Goal: Task Accomplishment & Management: Manage account settings

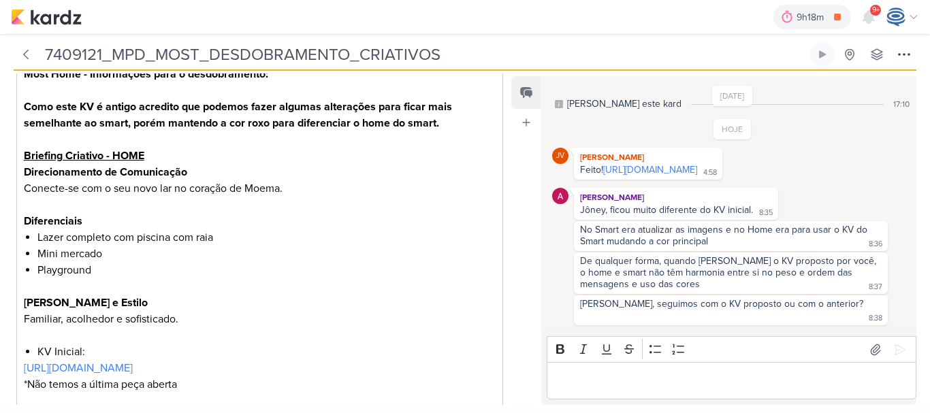
scroll to position [571, 0]
click at [657, 176] on link "https://drive.google.com/drive/folders/1mwvpyEN94eP7wQS-OB7_18ClZ1gY7M9-?usp=sh…" at bounding box center [650, 170] width 94 height 12
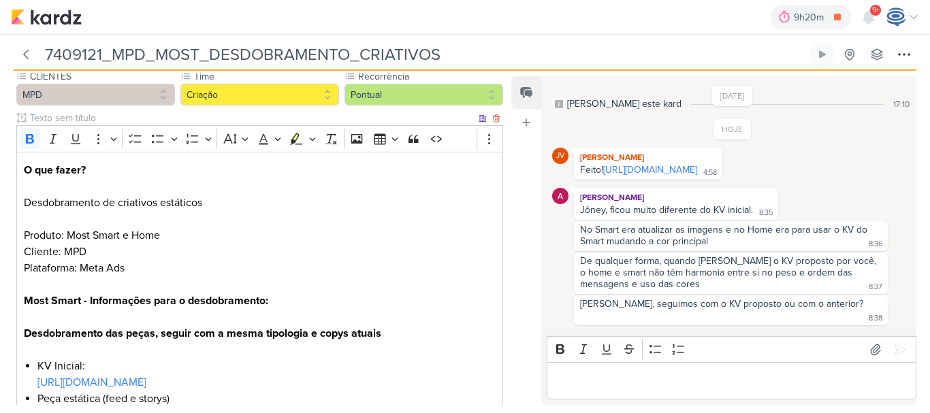
scroll to position [0, 0]
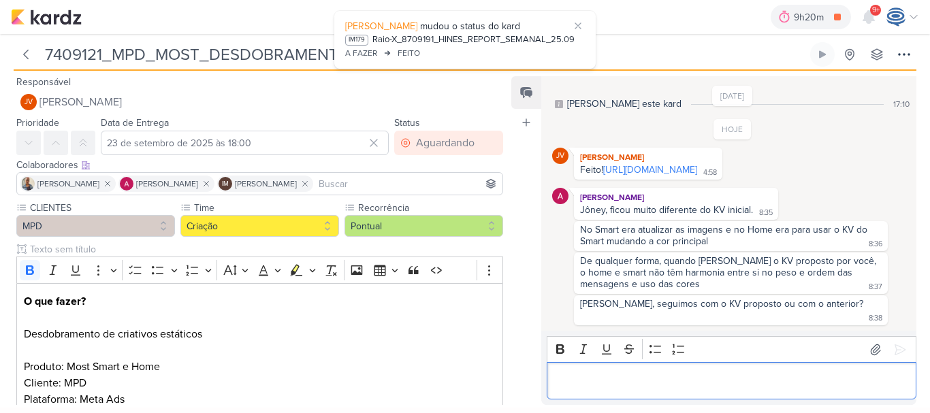
click at [615, 384] on p "Editor editing area: main" at bounding box center [731, 381] width 355 height 16
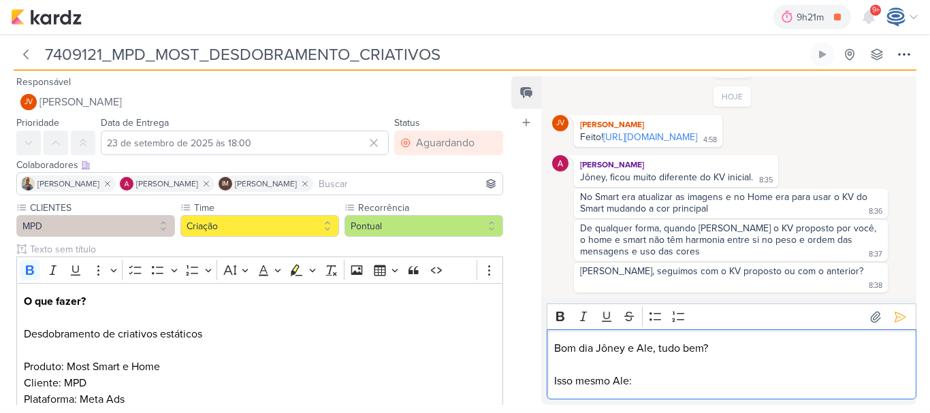
scroll to position [809, 0]
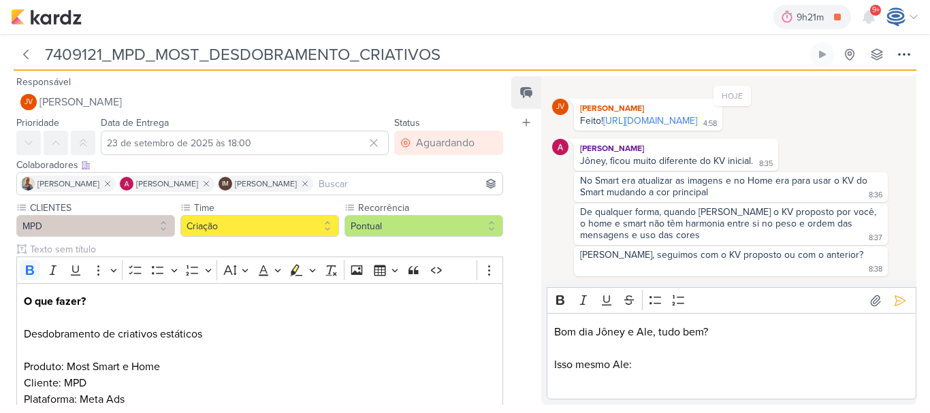
drag, startPoint x: 580, startPoint y: 192, endPoint x: 718, endPoint y: 203, distance: 138.6
drag, startPoint x: 718, startPoint y: 203, endPoint x: 725, endPoint y: 202, distance: 7.5
click at [725, 199] on div "No Smart era atualizar as imagens e no Home era para usar o KV do Smart mudando…" at bounding box center [730, 187] width 308 height 25
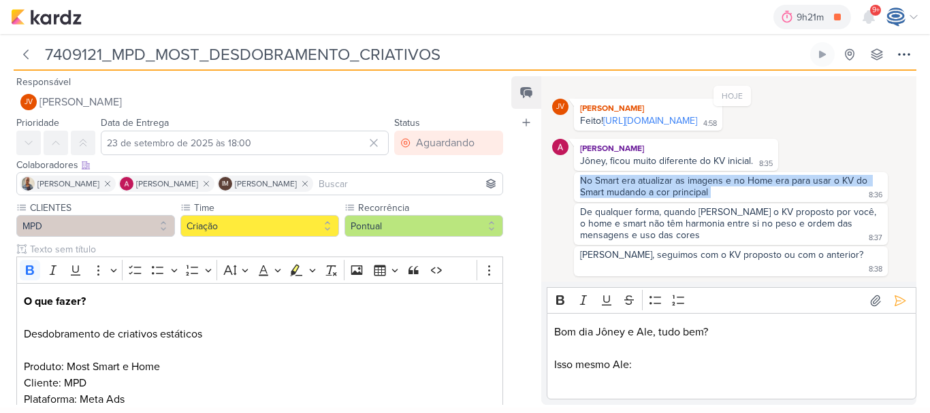
drag, startPoint x: 725, startPoint y: 202, endPoint x: 578, endPoint y: 193, distance: 147.3
click at [578, 193] on div "No Smart era atualizar as imagens e no Home era para usar o KV do Smart mudando…" at bounding box center [730, 187] width 308 height 25
copy div "No Smart era atualizar as imagens e no Home era para usar o KV do Smart mudando…"
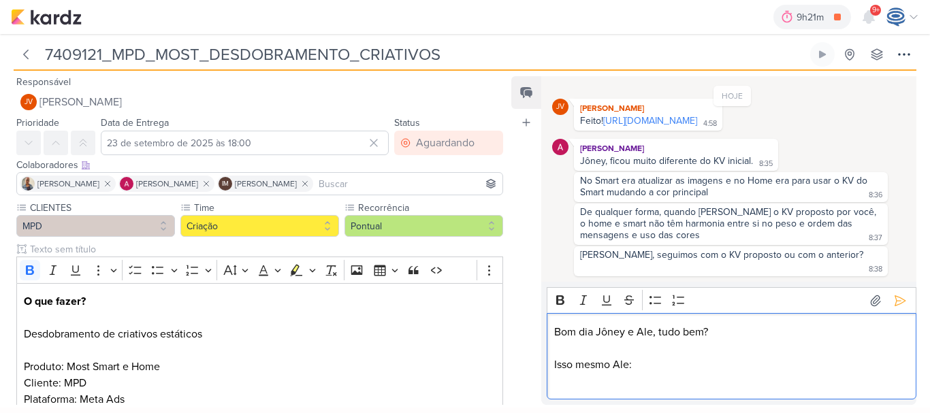
click at [640, 375] on p "Editor editing area: main" at bounding box center [731, 381] width 355 height 16
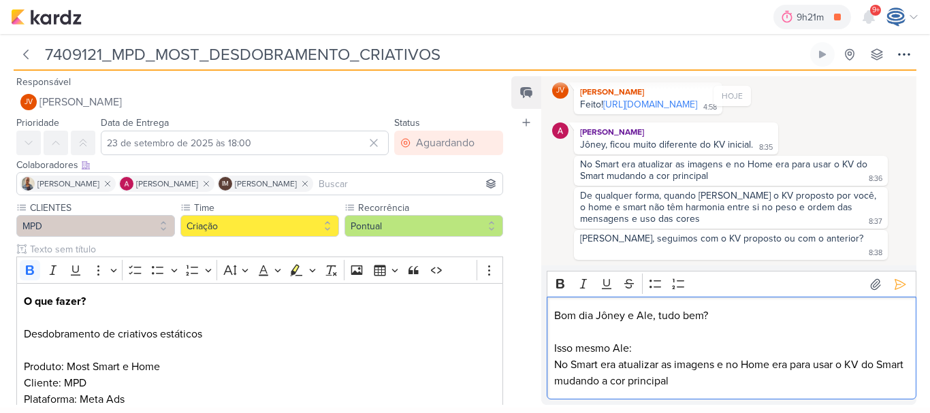
scroll to position [826, 0]
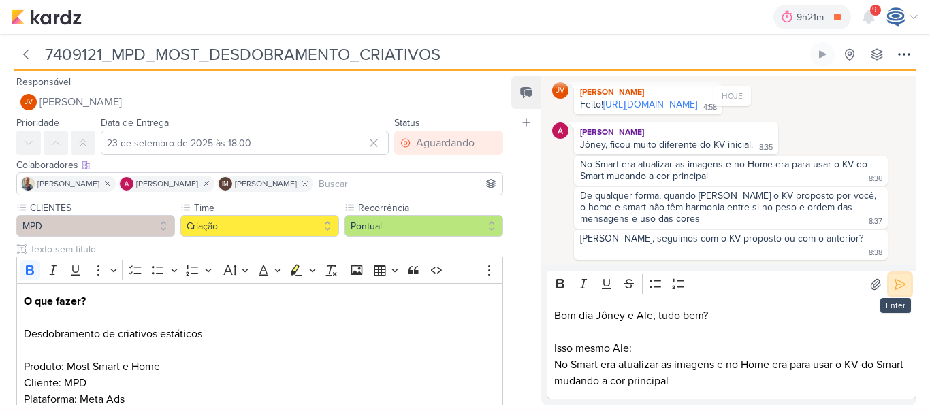
click at [889, 287] on button at bounding box center [900, 285] width 22 height 22
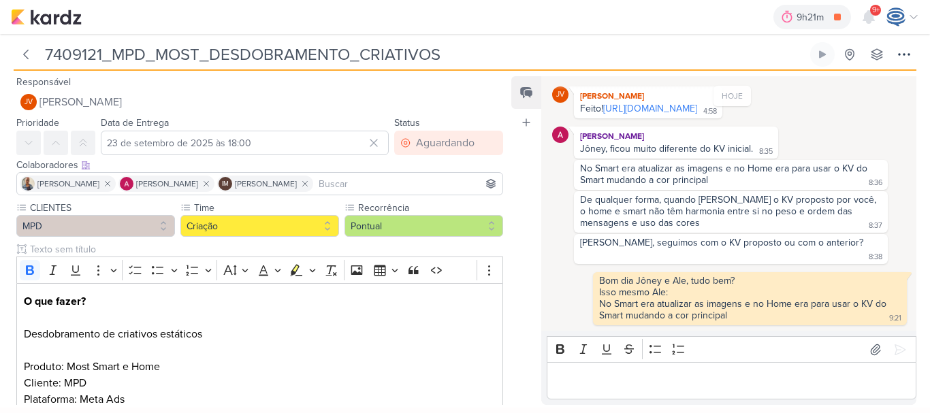
drag, startPoint x: 591, startPoint y: 211, endPoint x: 647, endPoint y: 231, distance: 59.2
drag, startPoint x: 647, startPoint y: 231, endPoint x: 615, endPoint y: 231, distance: 32.7
click at [615, 229] on div "De qualquer forma, quando olhamos o KV proposto por você, o home e smart não tê…" at bounding box center [729, 211] width 299 height 35
click at [666, 381] on p "Editor editing area: main" at bounding box center [731, 381] width 355 height 16
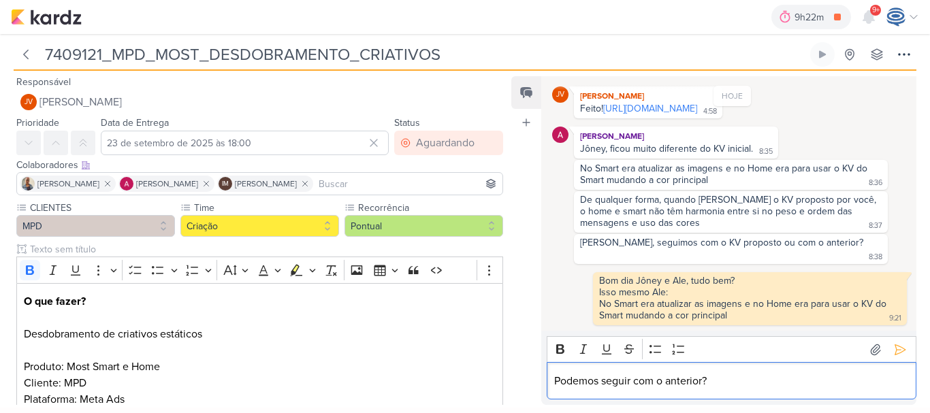
click at [755, 376] on p "Podemos seguir com o anterior?" at bounding box center [731, 381] width 355 height 16
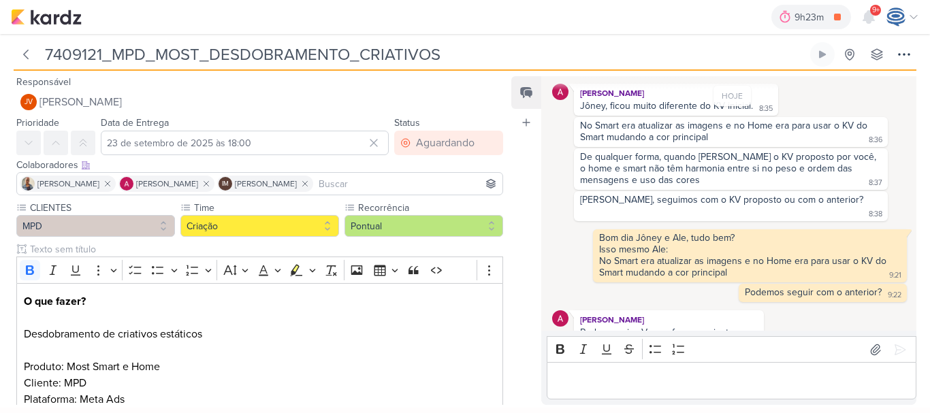
scroll to position [881, 0]
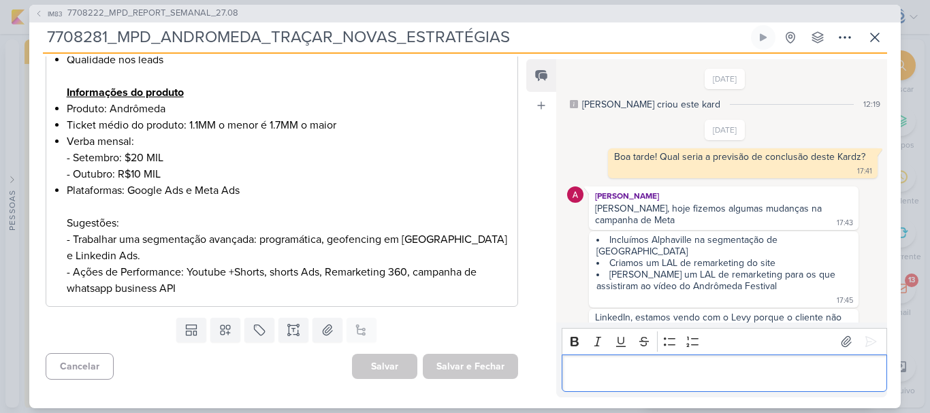
scroll to position [127, 0]
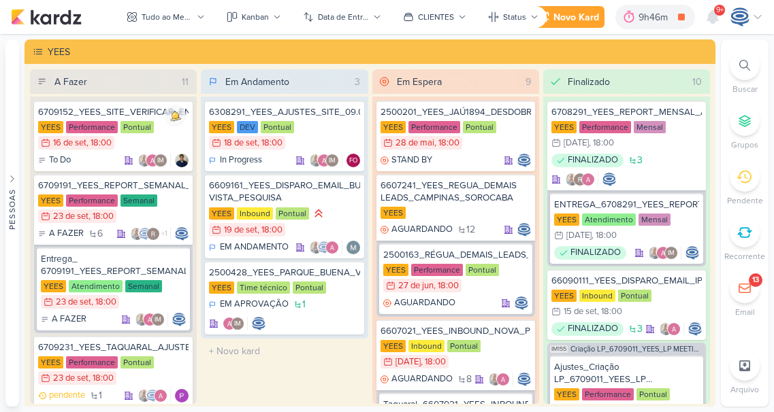
click at [744, 68] on icon at bounding box center [744, 65] width 11 height 11
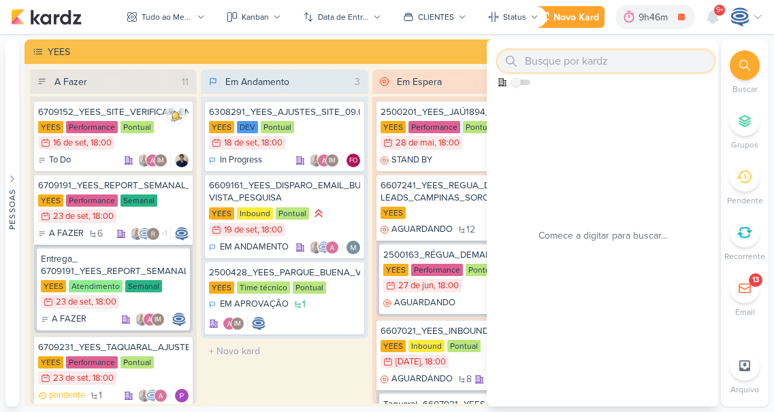
paste input "2500182"
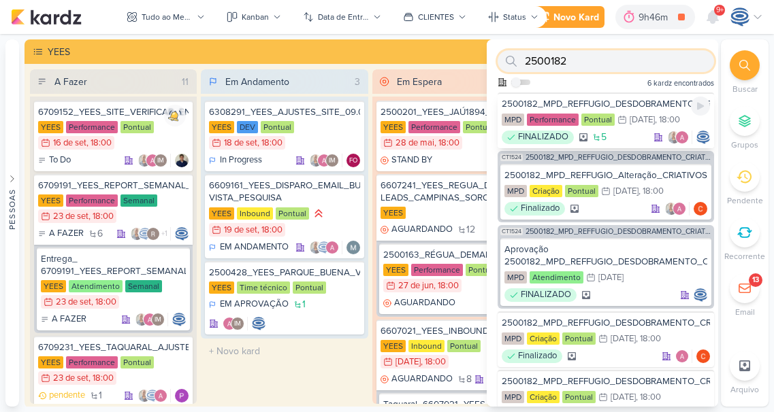
type input "2500182"
click at [620, 102] on div "2500182_MPD_REFFUGIO_DESDOBRAMENTO_CRIATIVOS_V3" at bounding box center [606, 104] width 208 height 12
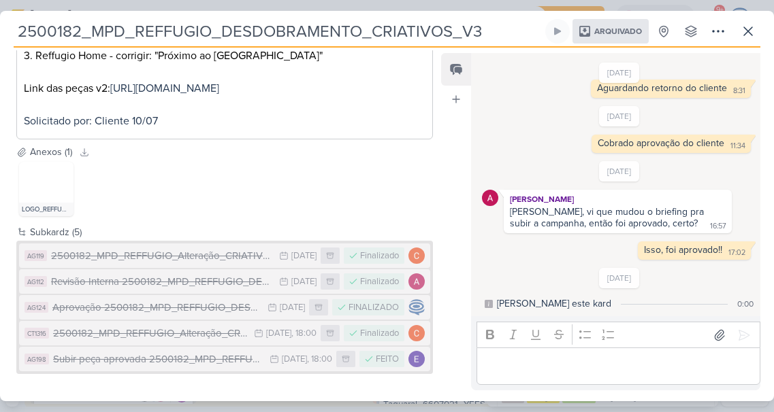
scroll to position [382, 0]
click at [181, 363] on div "Subir peça aprovada 2500182_MPD_REFFUGIO_DESDOBRAMENTO_CRIATIVOS_V3" at bounding box center [158, 360] width 210 height 16
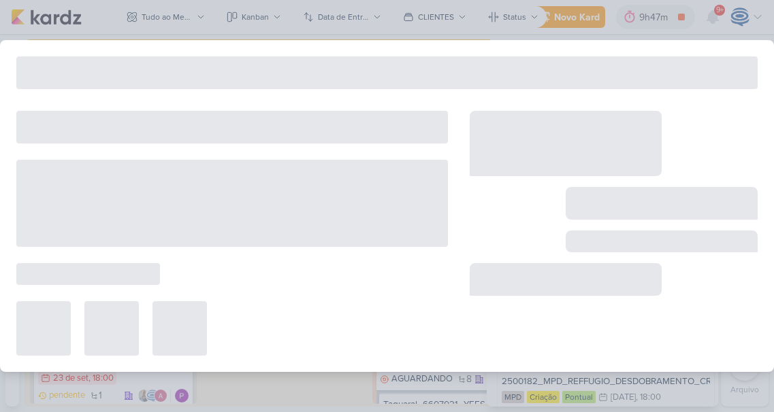
type input "Subir peça aprovada 2500182_MPD_REFFUGIO_DESDOBRAMENTO_CRIATIVOS_V3"
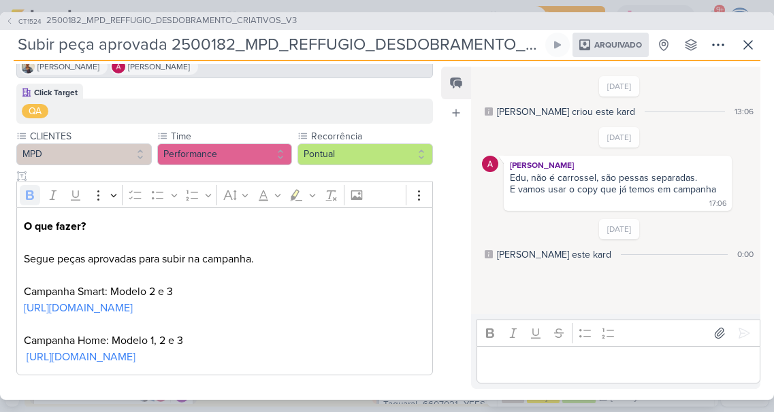
scroll to position [107, 0]
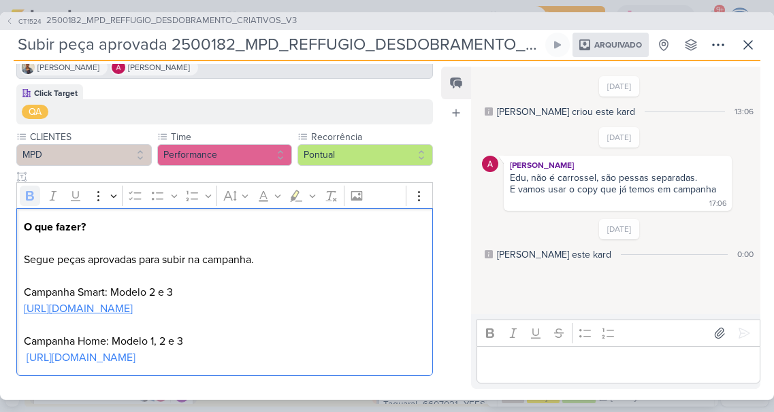
click at [133, 305] on link "https://drive.google.com/drive/folders/1PhzVDNj1Pba-TZZ2VoG9qdMINqrsjpCJ" at bounding box center [78, 309] width 109 height 14
click at [135, 354] on link "https://drive.google.com/drive/folders/1ZxEMZ-UE9zWlbZSU3qNrb9Ewmfp5McBx" at bounding box center [81, 358] width 109 height 14
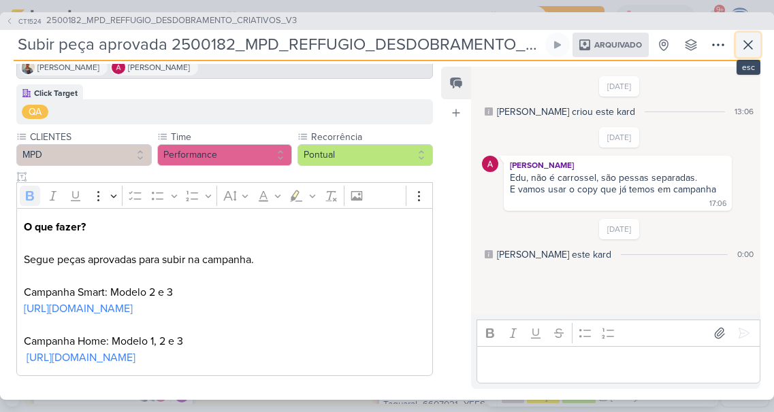
click at [743, 42] on icon at bounding box center [748, 45] width 16 height 16
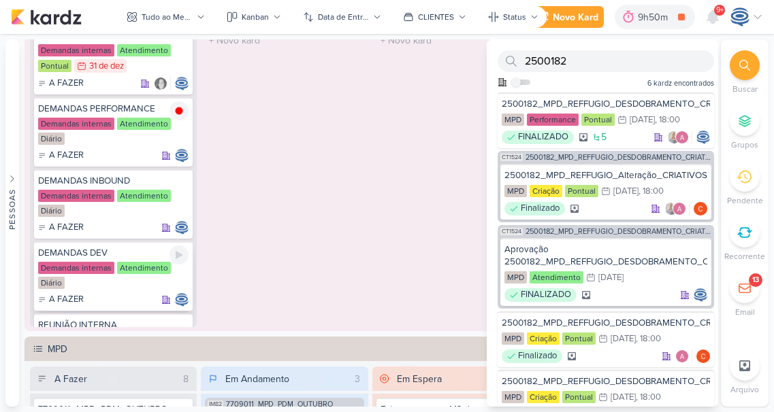
scroll to position [82, 0]
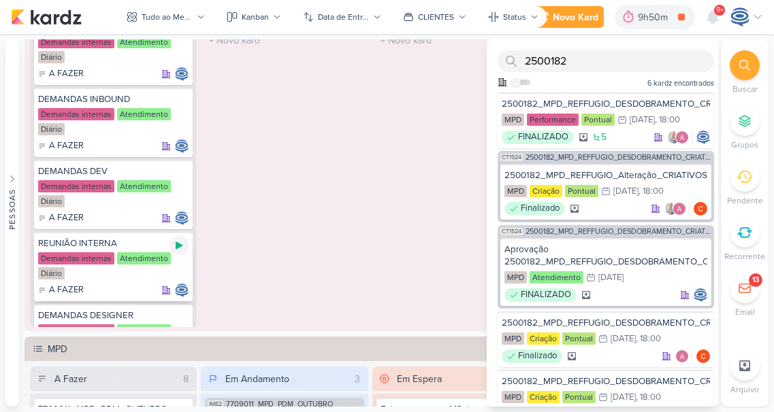
click at [182, 240] on icon at bounding box center [179, 245] width 11 height 11
click at [625, 62] on input "2500182" at bounding box center [605, 61] width 216 height 22
paste input "7407251"
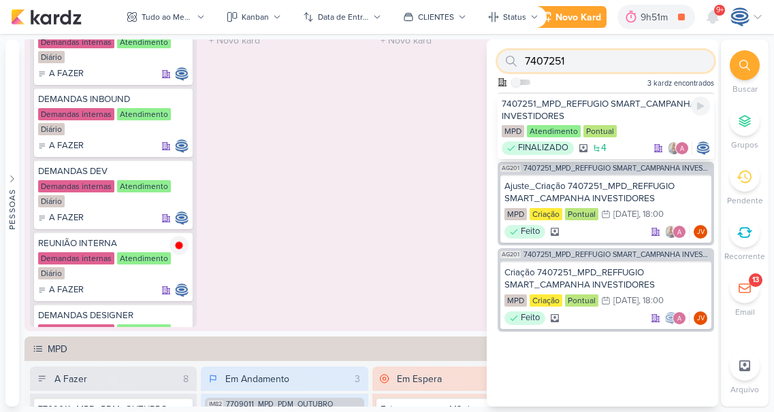
type input "7407251"
click at [610, 104] on div "7407251_MPD_REFFUGIO SMART_CAMPANHA INVESTIDORES" at bounding box center [606, 110] width 208 height 25
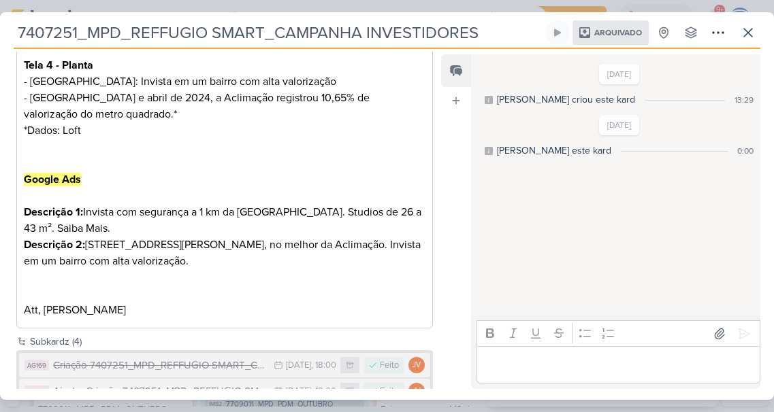
scroll to position [636, 0]
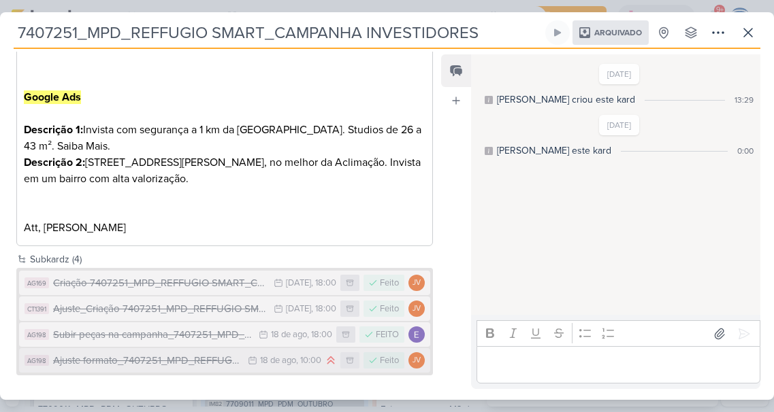
click at [192, 365] on div "Ajuste formato_7407251_MPD_REFFUGIO SMART_CAMPANHA INVESTIDORES" at bounding box center [147, 361] width 188 height 16
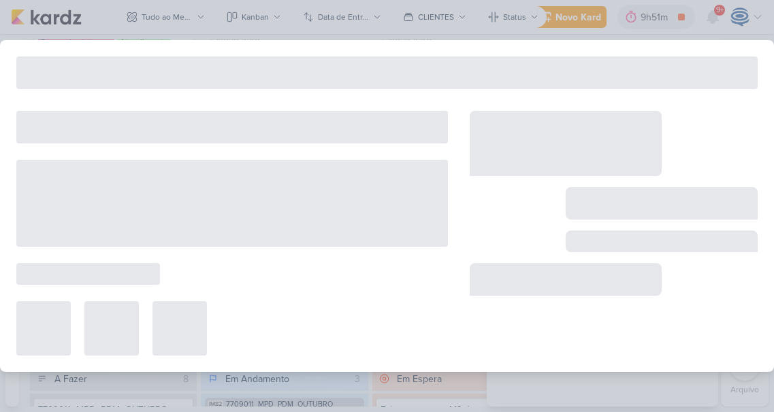
type input "Ajuste formato_7407251_MPD_REFFUGIO SMART_CAMPANHA INVESTIDORES"
type input "18 de agosto de 2025 às 10:00"
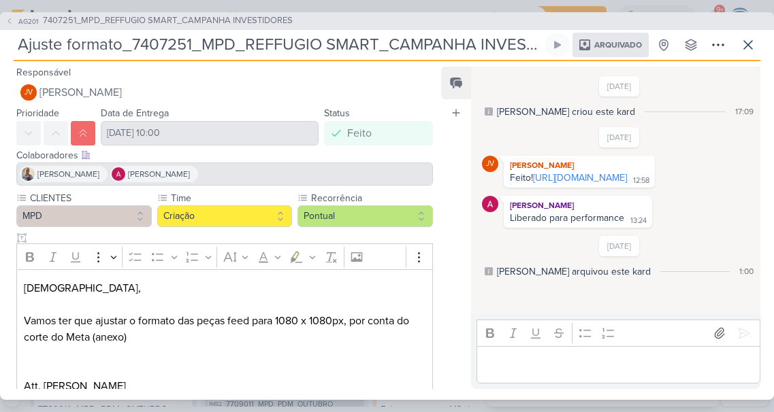
scroll to position [109, 0]
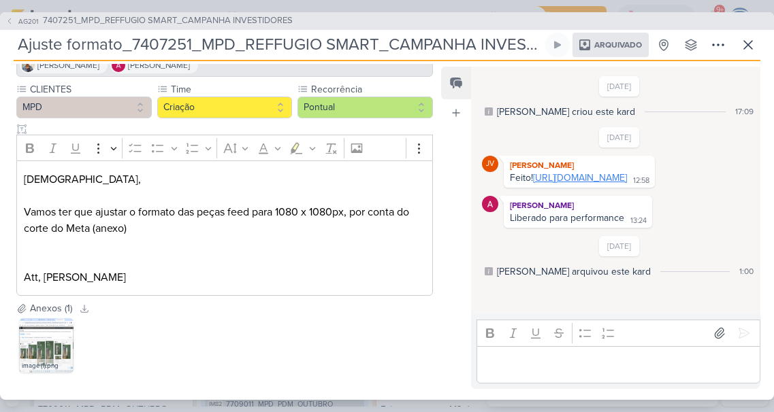
click at [623, 184] on link "https://drive.google.com/drive/folders/1At4mSHlu3-bP5HTGbTLOCWhvth2Qbq36?usp=sh…" at bounding box center [580, 178] width 94 height 12
click at [133, 17] on span "7407251_MPD_REFFUGIO SMART_CAMPANHA INVESTIDORES" at bounding box center [168, 21] width 250 height 14
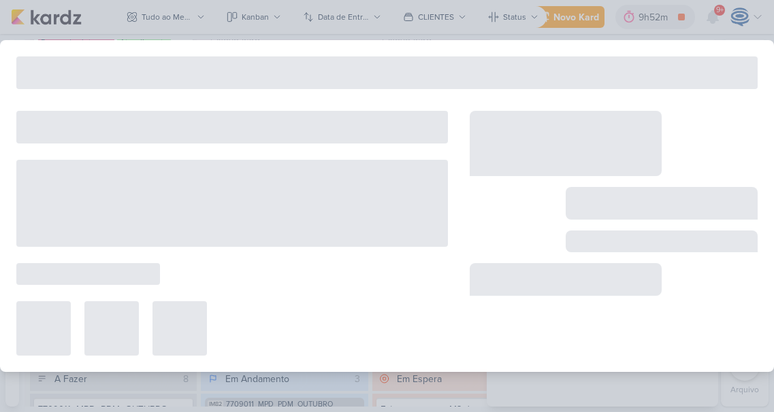
type input "7407251_MPD_REFFUGIO SMART_CAMPANHA INVESTIDORES"
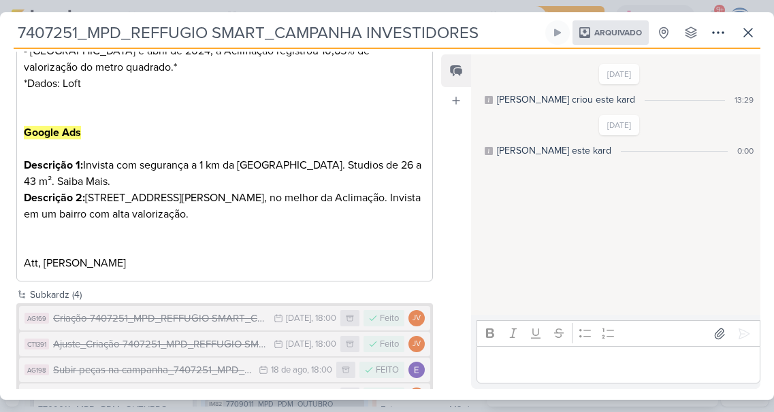
scroll to position [636, 0]
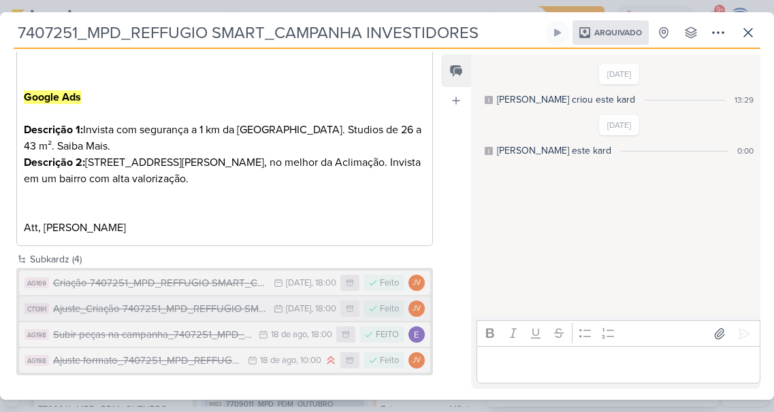
click at [179, 317] on button "CT1391 Ajuste_Criação 7407251_MPD_REFFUGIO SMART_CAMPANHA INVESTIDORES 7/8 7 de…" at bounding box center [224, 309] width 411 height 25
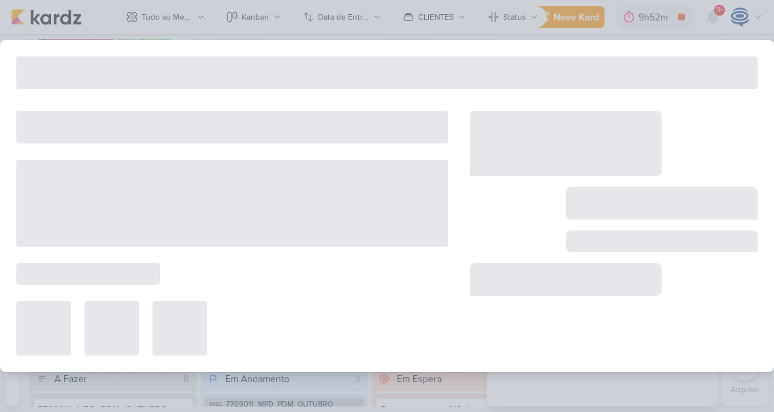
type input "Ajuste_Criação 7407251_MPD_REFFUGIO SMART_CAMPANHA INVESTIDORES"
type input "7 de agosto de 2025 às 18:00"
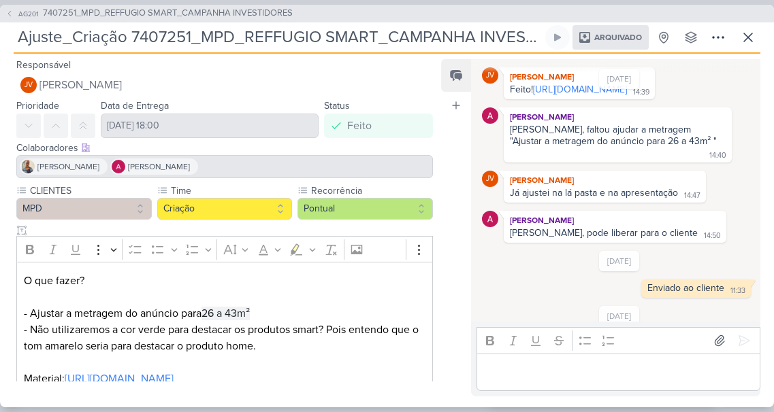
scroll to position [163, 0]
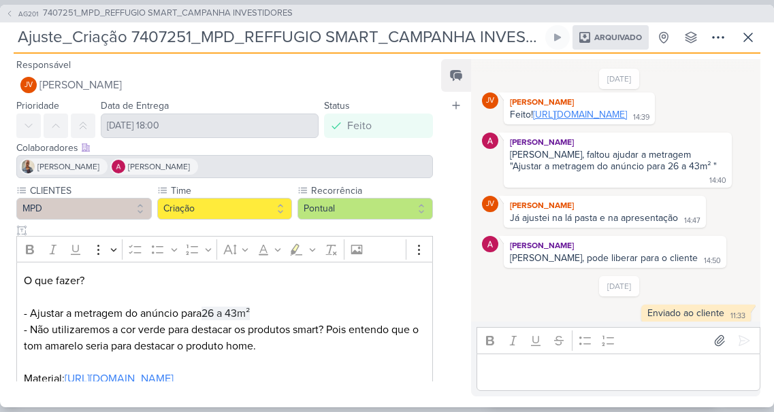
click at [533, 120] on link "https://drive.google.com/drive/folders/1ZjlG5V8C2qrbogY2YEIQUS01RPLiZfFs?usp=sh…" at bounding box center [580, 115] width 94 height 12
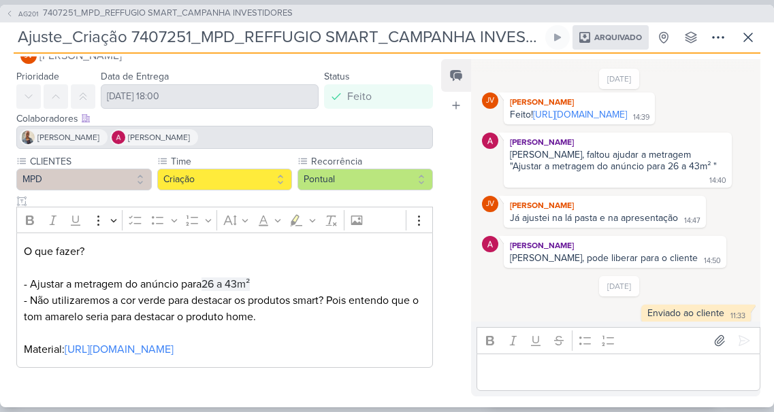
scroll to position [0, 0]
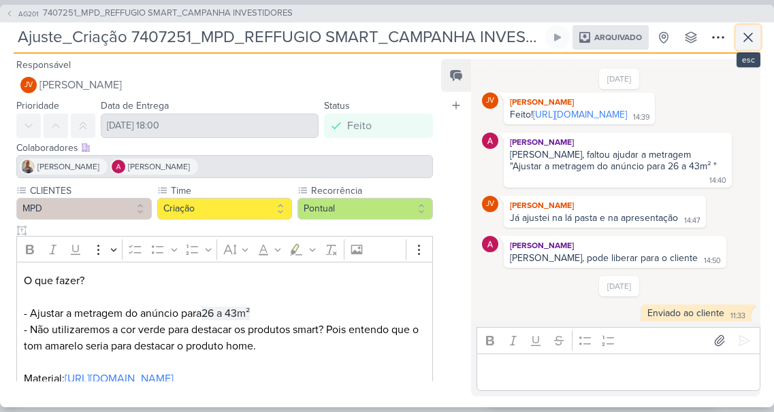
click at [738, 34] on button at bounding box center [748, 37] width 25 height 25
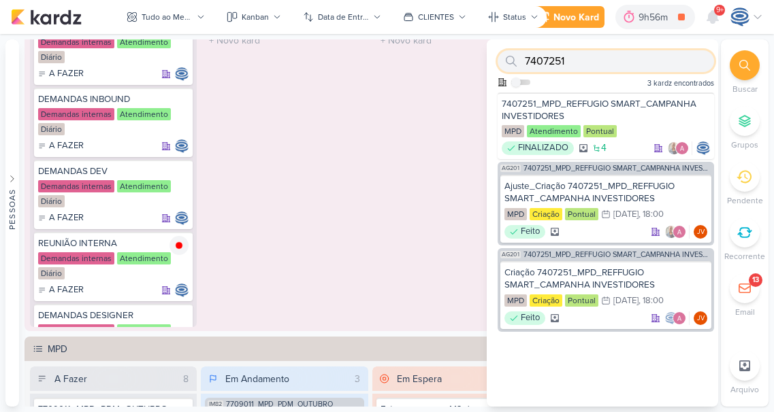
click at [675, 59] on input "7407251" at bounding box center [605, 61] width 216 height 22
paste input "250018"
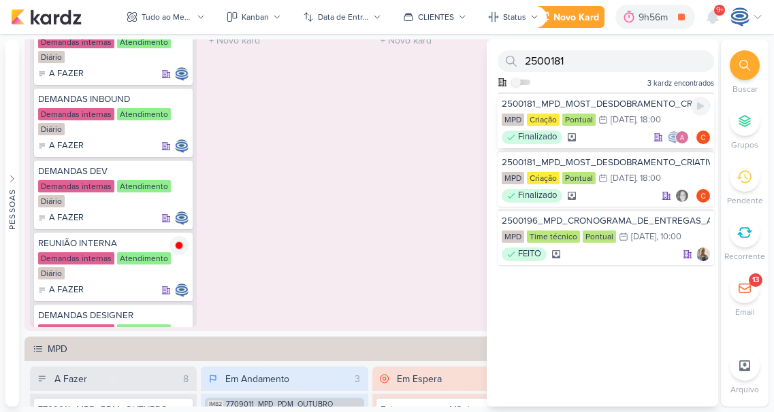
click at [623, 101] on div "2500181_MPD_MOST_DESDOBRAMENTO_CRIATIVOS_V2" at bounding box center [606, 104] width 208 height 12
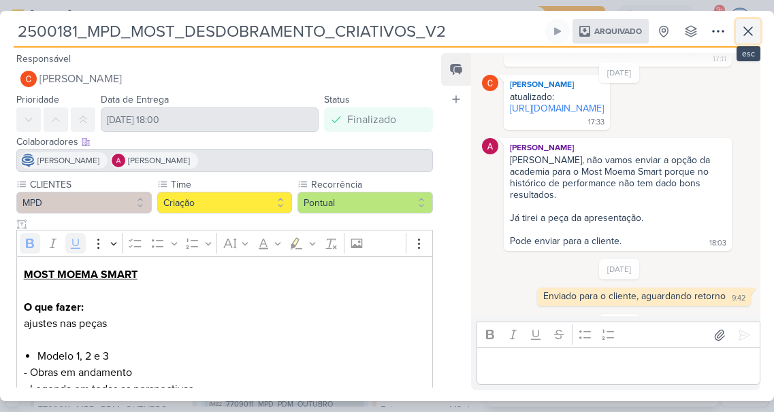
click at [745, 29] on icon at bounding box center [748, 31] width 8 height 8
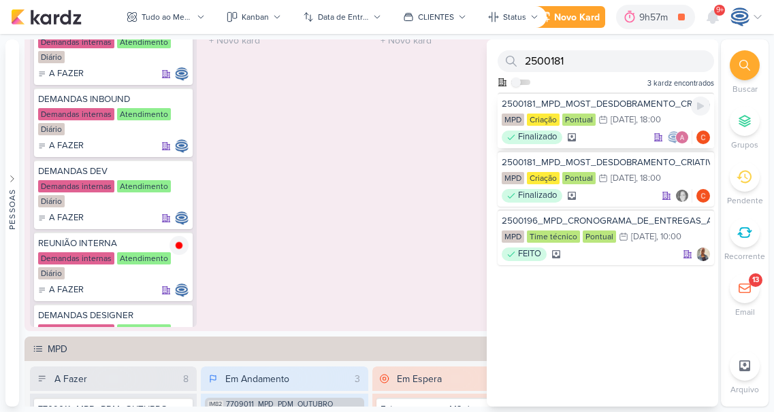
click at [632, 105] on div "2500181_MPD_MOST_DESDOBRAMENTO_CRIATIVOS_V2" at bounding box center [606, 104] width 208 height 12
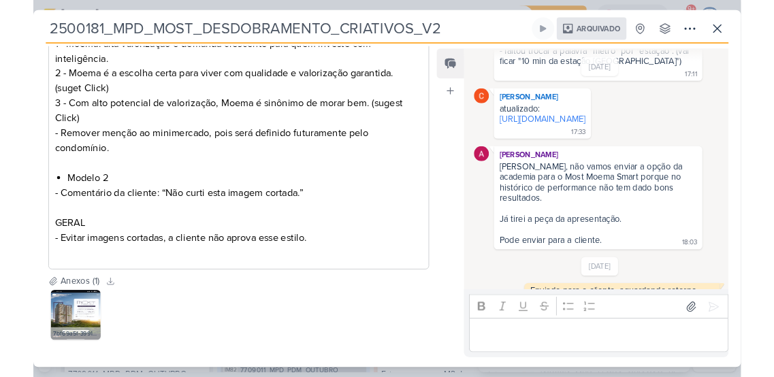
scroll to position [1967, 0]
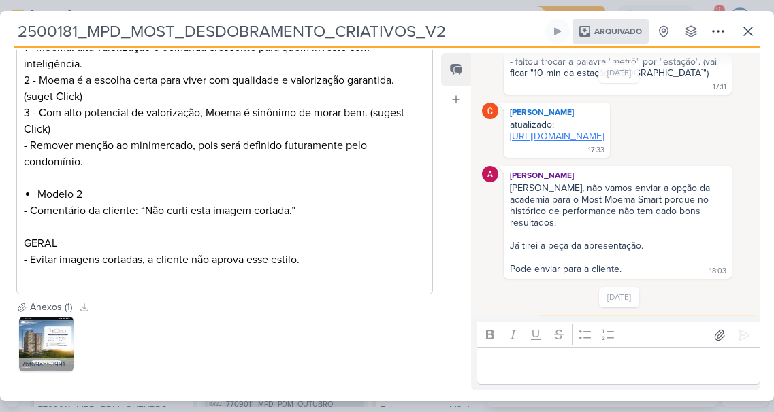
click at [594, 131] on link "https://drive.google.com/drive/folders/1srMlVl2J7Z1QFMj9FJs3ZSQd95VcW3cY?usp=dr…" at bounding box center [557, 137] width 94 height 12
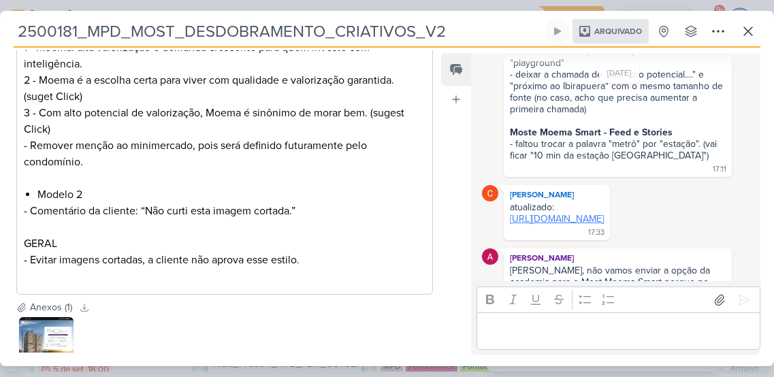
scroll to position [1885, 0]
click at [592, 212] on link "https://drive.google.com/drive/folders/1srMlVl2J7Z1QFMj9FJs3ZSQd95VcW3cY?usp=dr…" at bounding box center [557, 218] width 94 height 12
click at [752, 31] on icon at bounding box center [748, 31] width 16 height 16
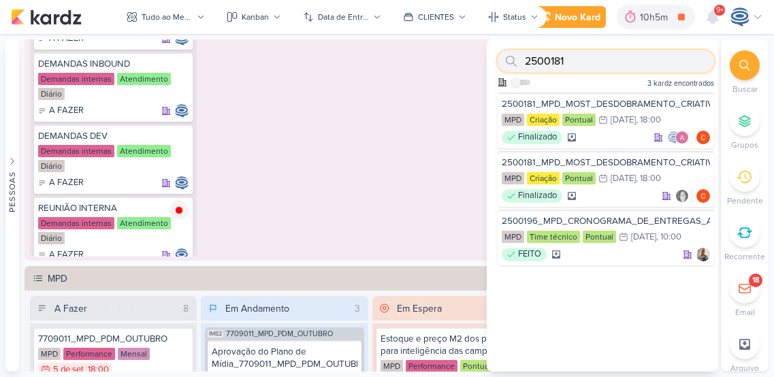
click at [637, 60] on input "2500181" at bounding box center [605, 61] width 216 height 22
type input "2"
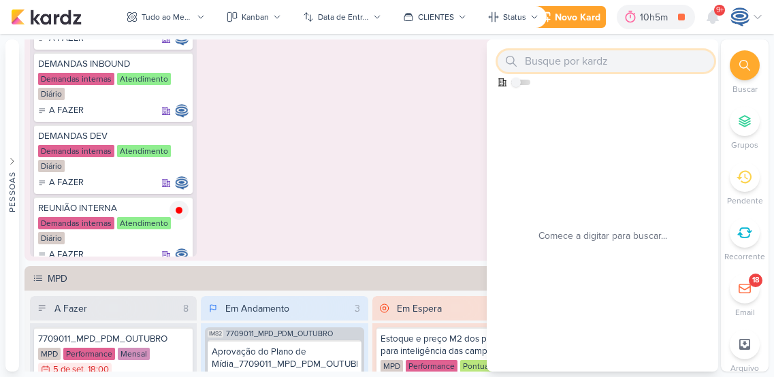
paste input "2500184"
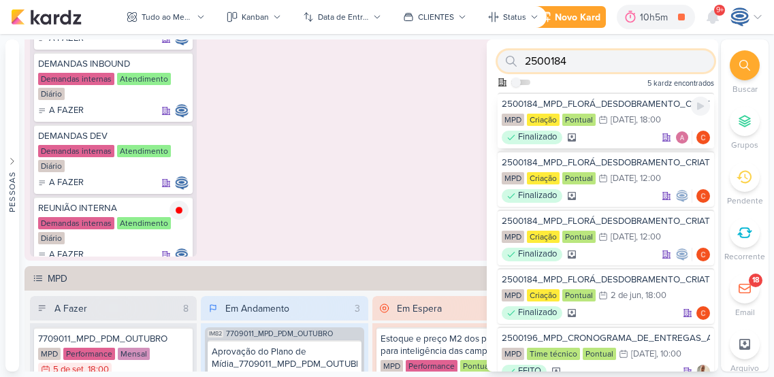
type input "2500184"
click at [619, 102] on div "2500184_MPD_FLORÁ_DESDOBRAMENTO_CRIATIVOS_V4" at bounding box center [606, 104] width 208 height 12
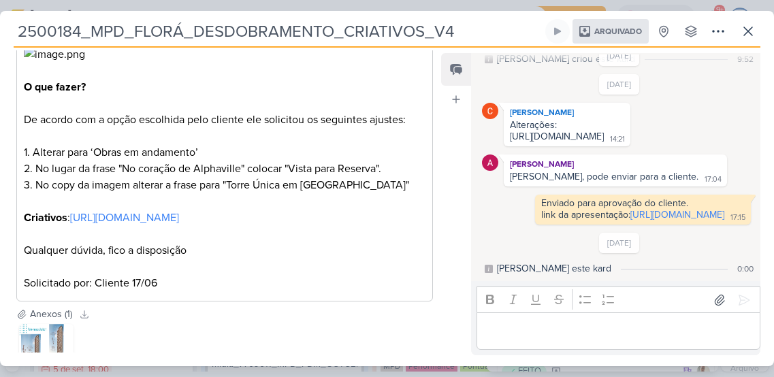
scroll to position [591, 0]
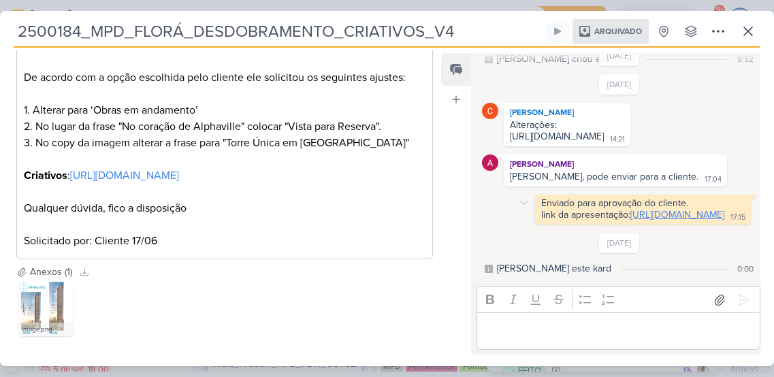
click at [630, 209] on link "https://docs.google.com/presentation/d/1AzlikJLiiy6At1T1qmKVtR4a9aKhP_KbhPS0vOk…" at bounding box center [677, 215] width 94 height 12
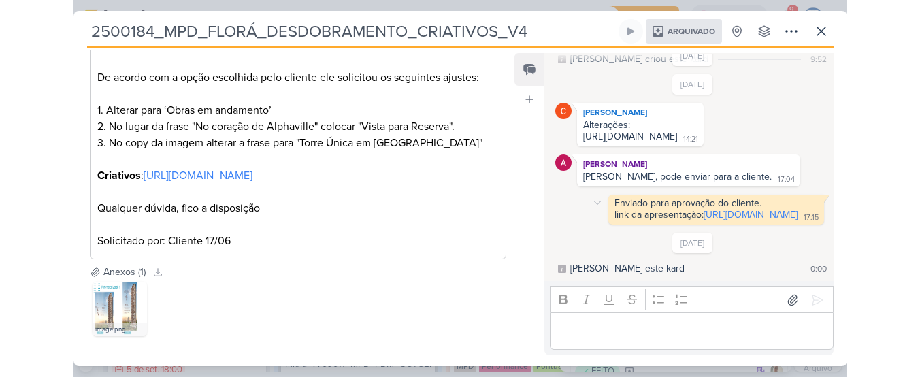
scroll to position [0, 0]
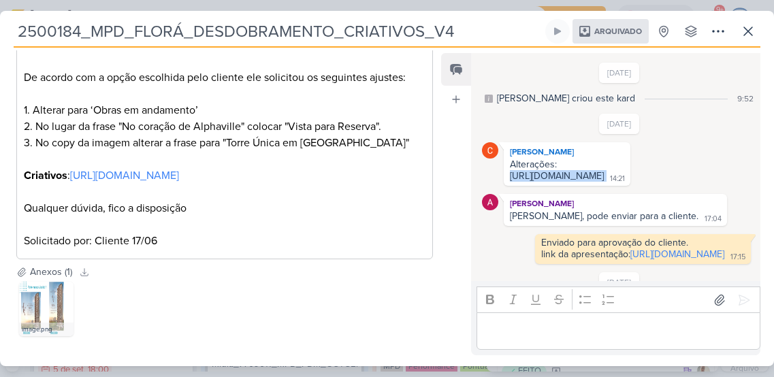
drag, startPoint x: 700, startPoint y: 191, endPoint x: 507, endPoint y: 176, distance: 193.9
click at [507, 176] on div "Alterações: https://drive.google.com/drive/folders/1odO4n_IBhgzZBQ33rHszneVKNIw…" at bounding box center [566, 171] width 121 height 25
copy div "https://drive.google.com/drive/folders/1odO4n_IBhgzZBQ33rHszneVKNIwOI3gn?usp=dr…"
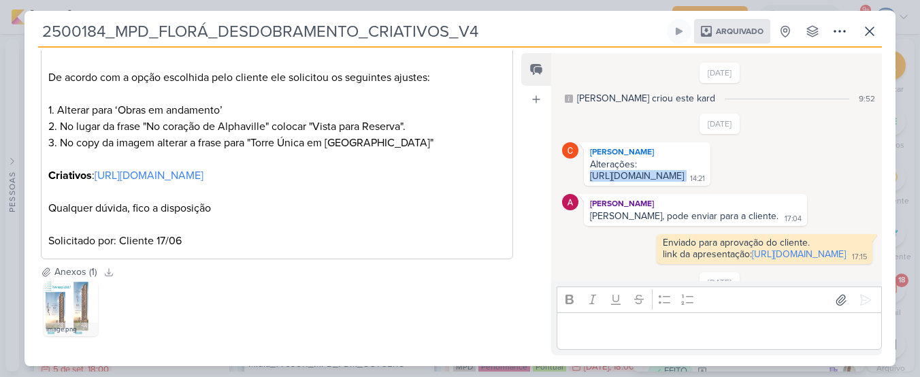
scroll to position [913, 0]
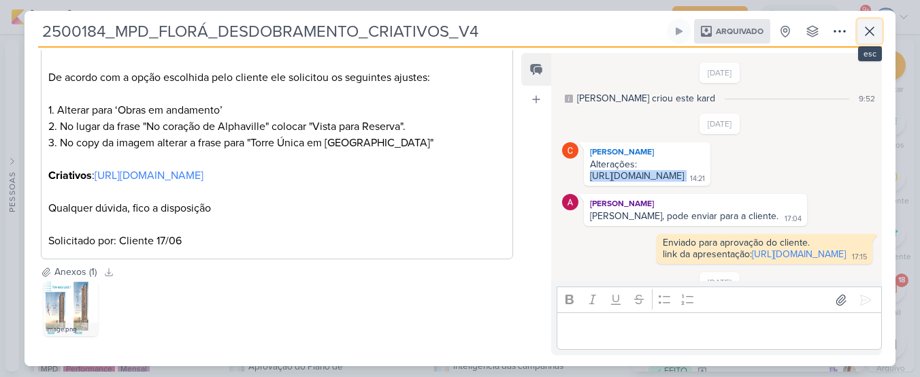
click at [773, 37] on icon at bounding box center [870, 31] width 16 height 16
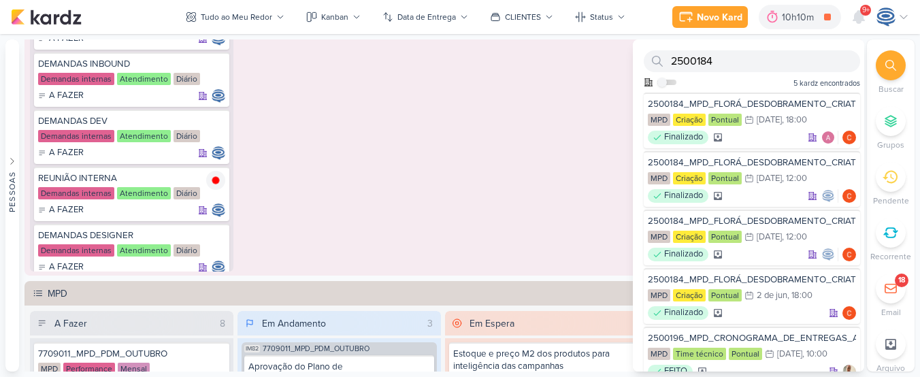
click at [773, 68] on icon at bounding box center [890, 65] width 11 height 11
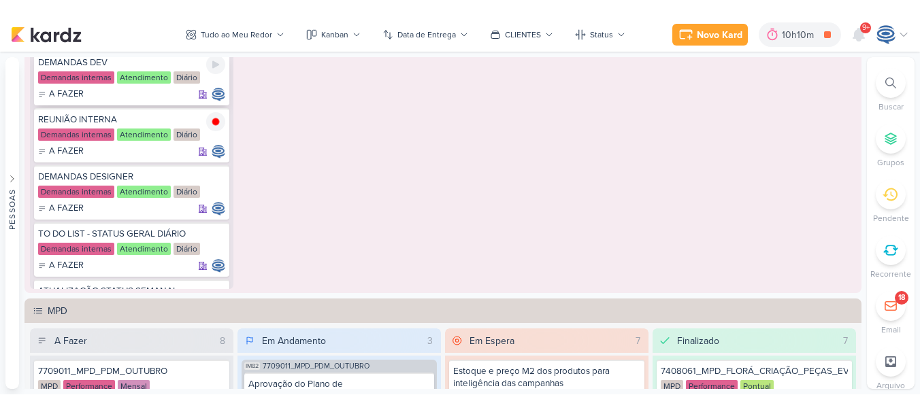
scroll to position [154, 0]
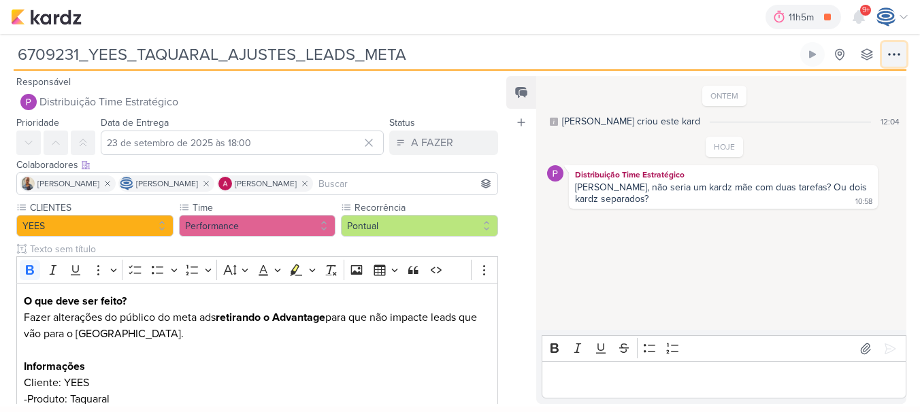
click at [887, 61] on icon at bounding box center [894, 54] width 16 height 16
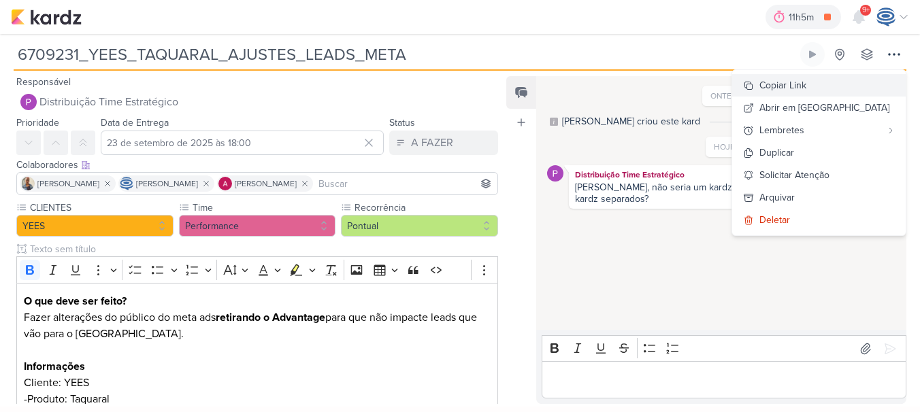
click at [806, 84] on div "Copiar Link" at bounding box center [783, 85] width 47 height 14
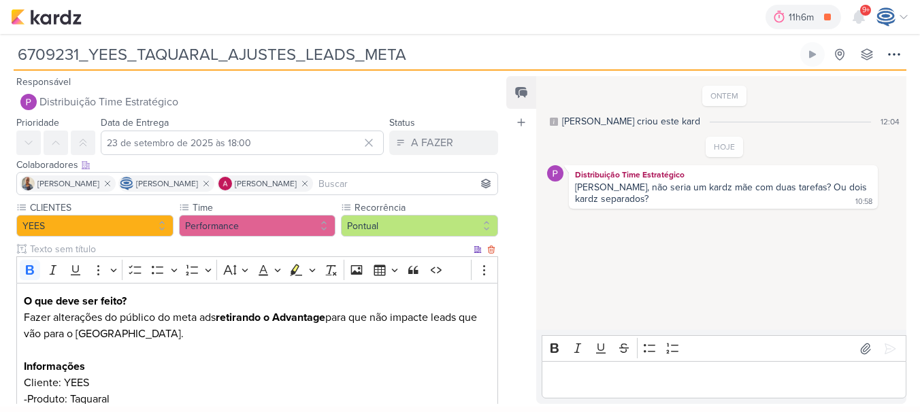
scroll to position [156, 0]
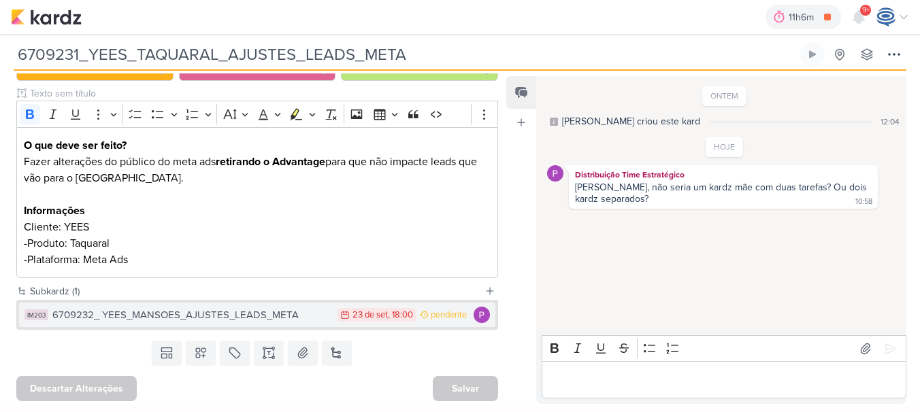
click at [297, 326] on button "IM203 6709232_ YEES_MANSOES_AJUSTES_LEADS_META 23/9 23 de set , 18:00 pendente" at bounding box center [257, 315] width 476 height 25
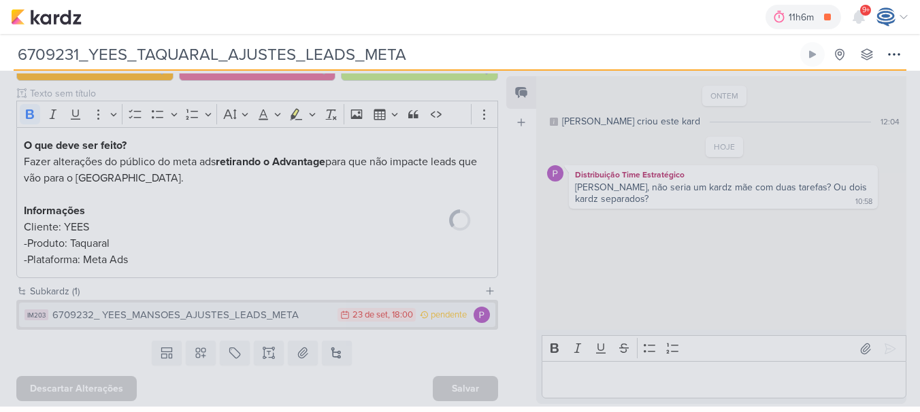
type input "6709232_ YEES_MANSOES_AJUSTES_LEADS_META"
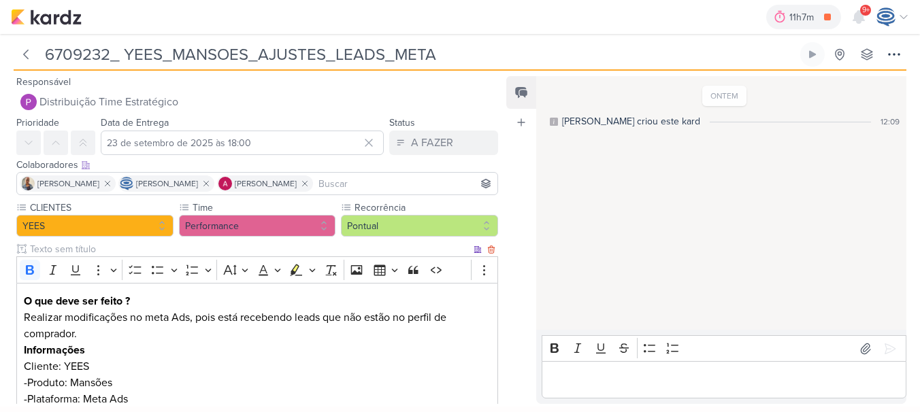
scroll to position [88, 0]
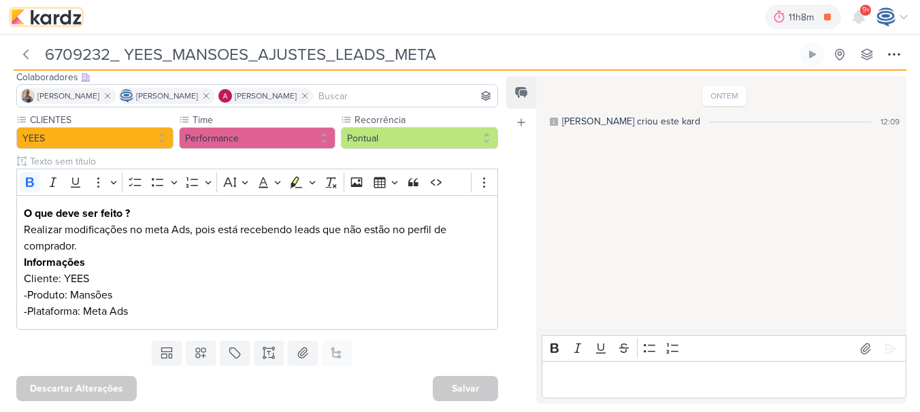
click at [44, 16] on img at bounding box center [46, 17] width 71 height 16
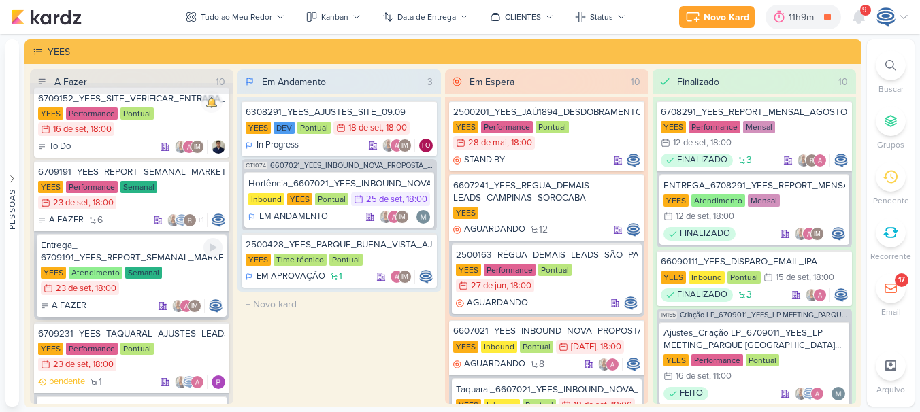
scroll to position [17, 0]
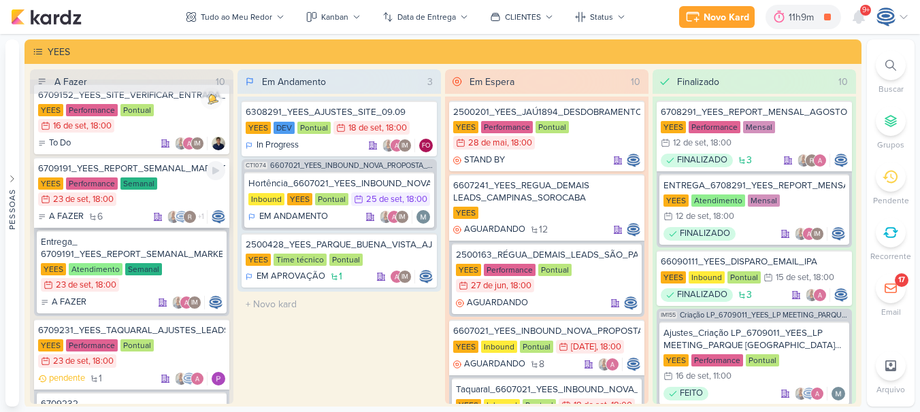
click at [174, 184] on div "YEES Performance Semanal 23/9 23 de set , 18:00" at bounding box center [131, 193] width 187 height 30
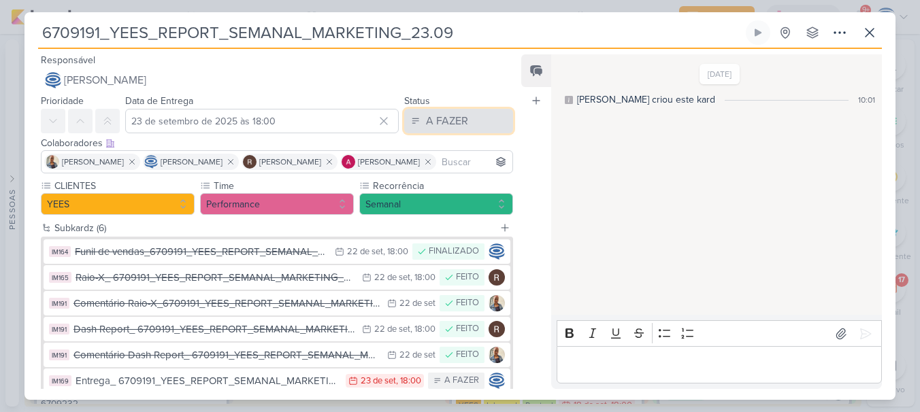
click at [472, 116] on button "A FAZER" at bounding box center [458, 121] width 109 height 25
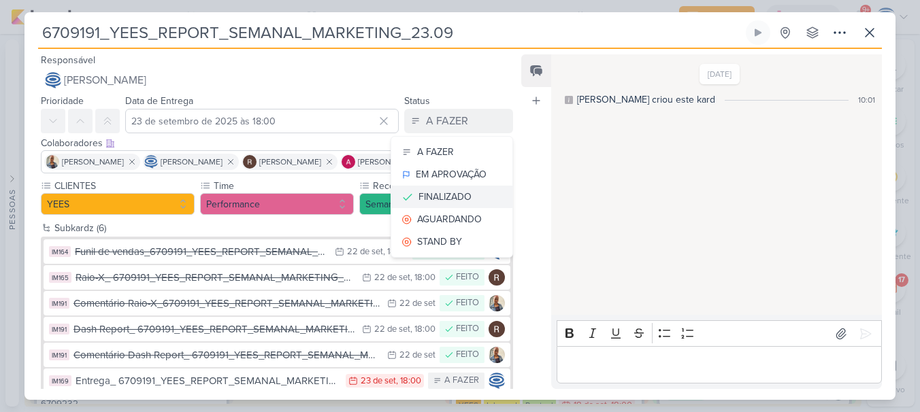
click at [438, 196] on div "FINALIZADO" at bounding box center [445, 197] width 53 height 14
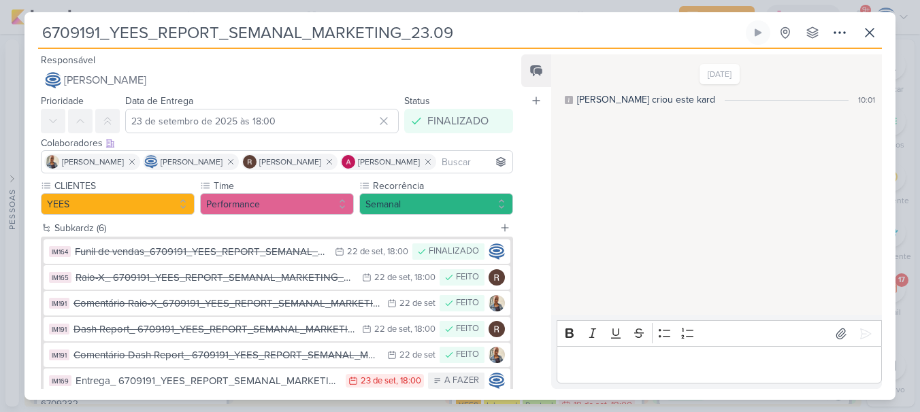
scroll to position [82, 0]
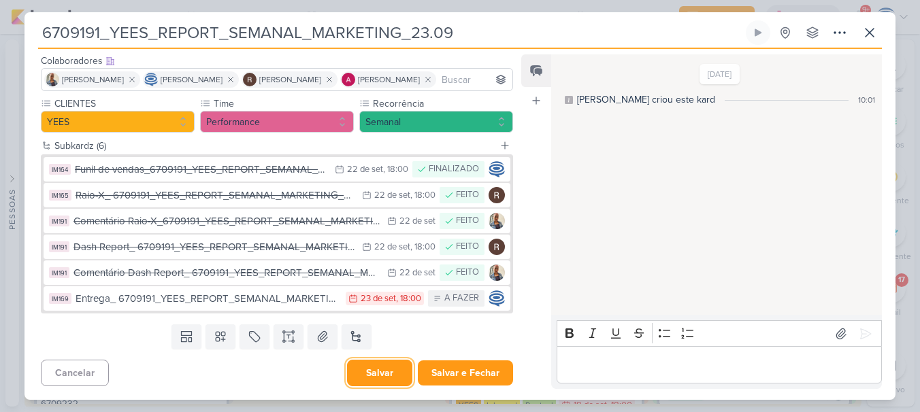
click at [350, 370] on button "Salvar" at bounding box center [379, 373] width 65 height 27
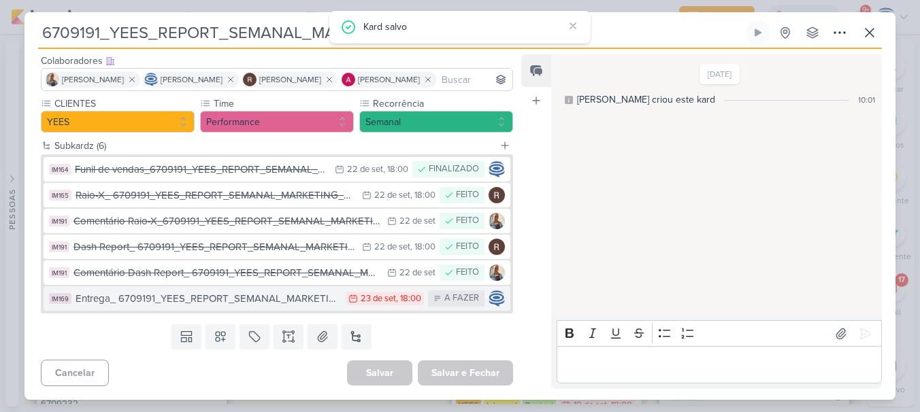
click at [297, 300] on div "Entrega_ 6709191_YEES_REPORT_SEMANAL_MARKETING_23.09" at bounding box center [207, 299] width 263 height 16
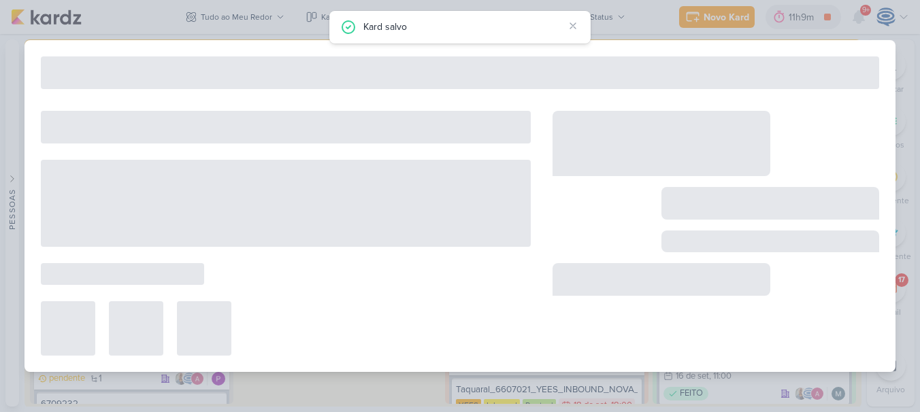
type input "Entrega_ 6709191_YEES_REPORT_SEMANAL_MARKETING_23.09"
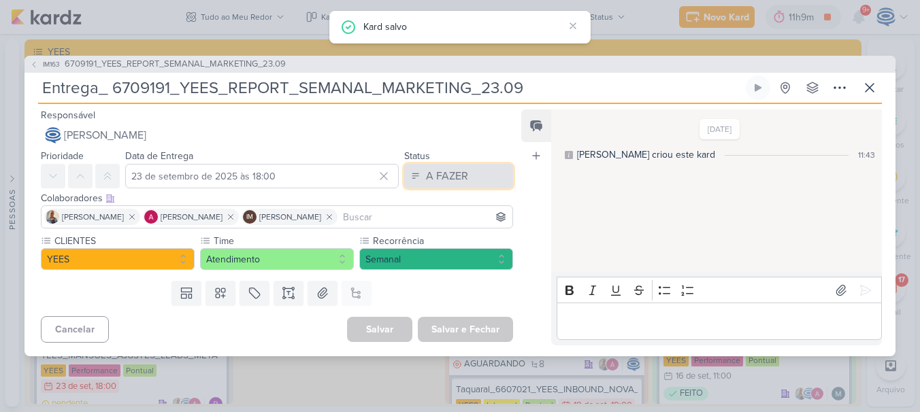
click at [434, 181] on div "A FAZER" at bounding box center [447, 176] width 42 height 16
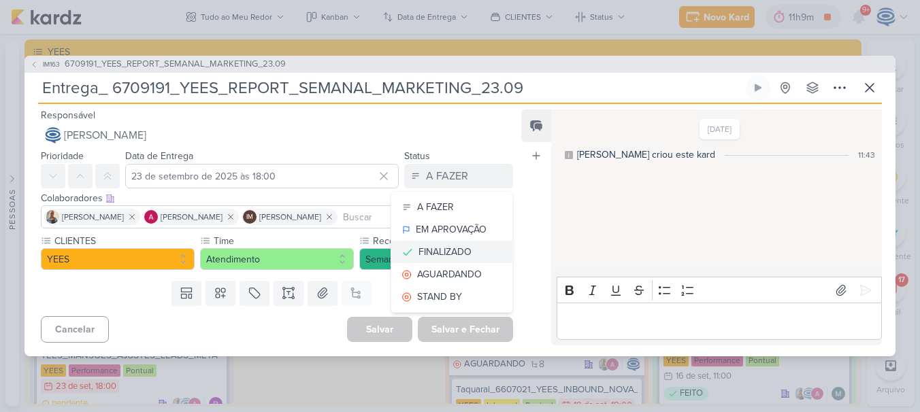
click at [442, 259] on div "FINALIZADO" at bounding box center [445, 252] width 53 height 14
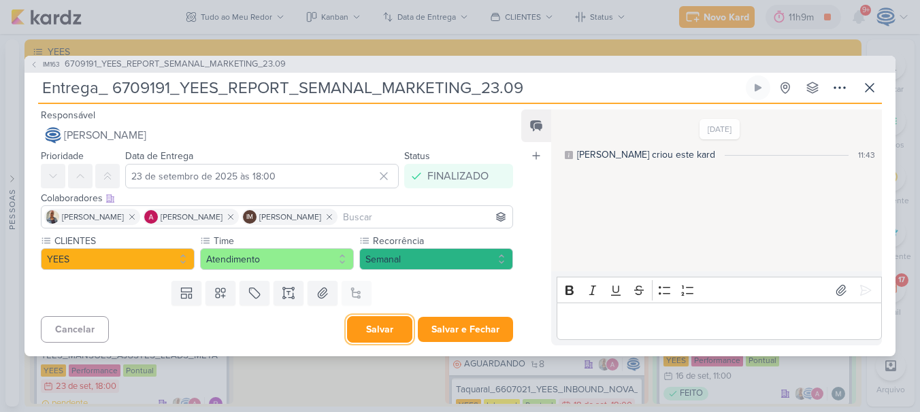
click at [368, 338] on button "Salvar" at bounding box center [379, 329] width 65 height 27
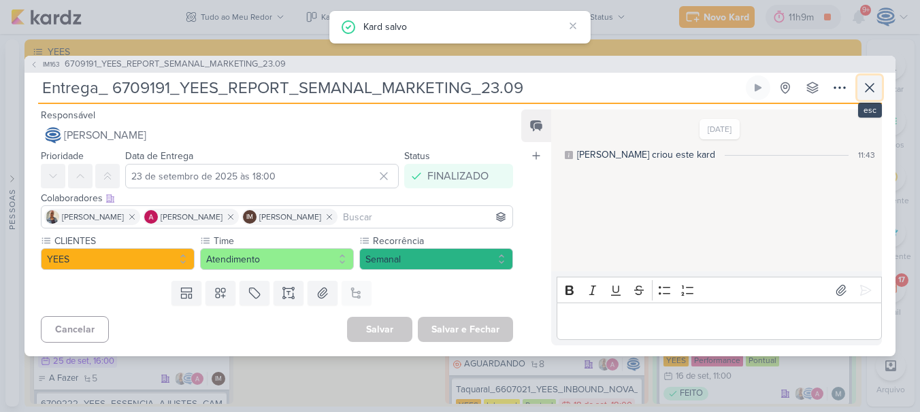
click at [873, 84] on icon at bounding box center [870, 88] width 16 height 16
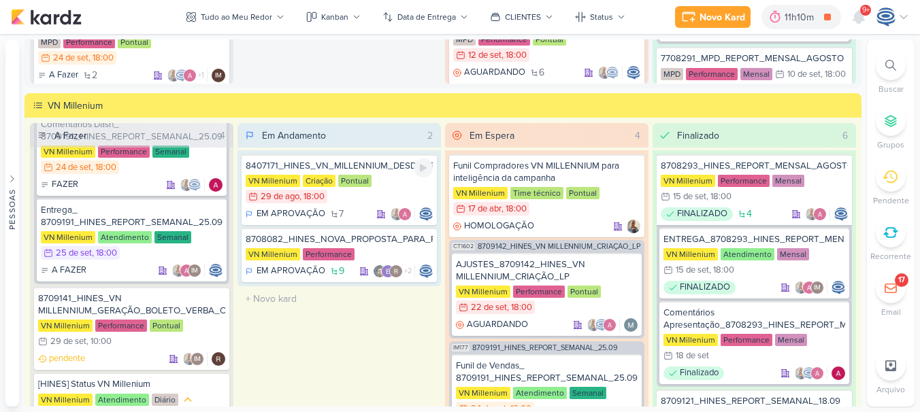
scroll to position [1546, 0]
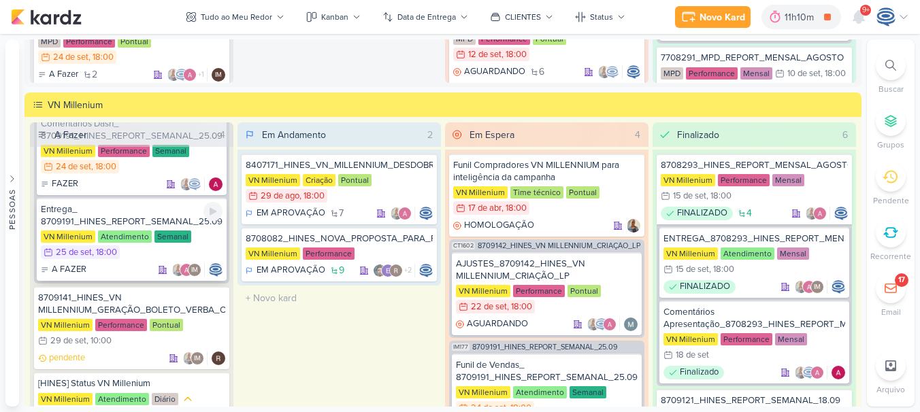
click at [162, 217] on div "Entrega_ 8709191_HINES_REPORT_SEMANAL_25.09" at bounding box center [132, 215] width 182 height 25
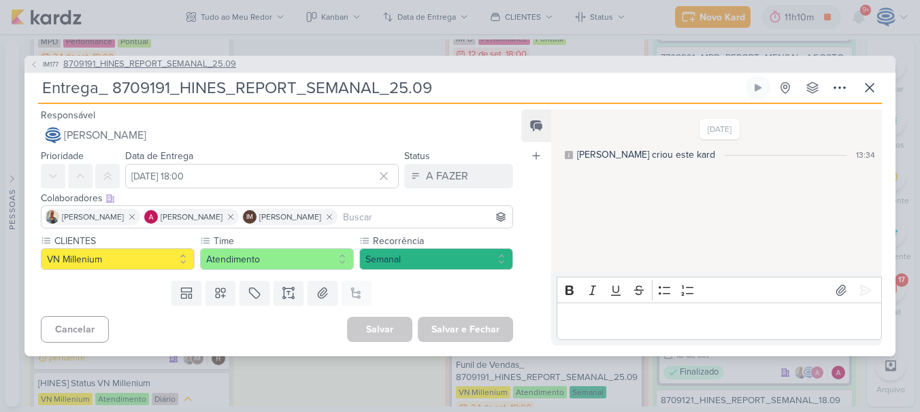
click at [165, 65] on span "8709191_HINES_REPORT_SEMANAL_25.09" at bounding box center [149, 65] width 173 height 14
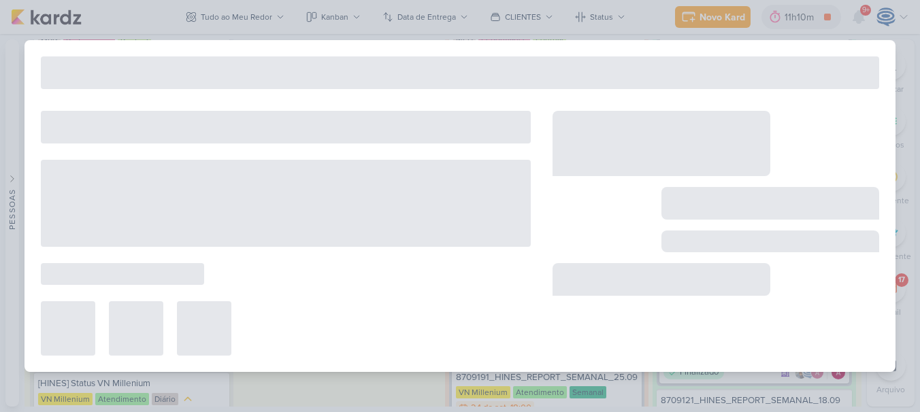
type input "8709191_HINES_REPORT_SEMANAL_25.09"
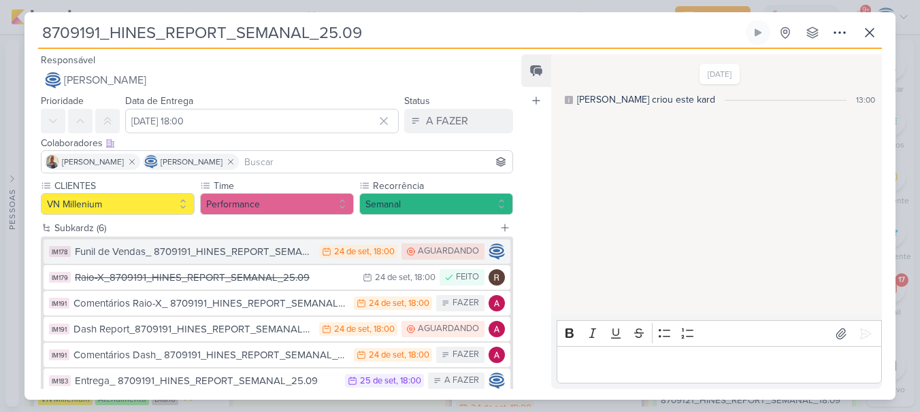
click at [172, 254] on div "Funil de Vendas_ 8709191_HINES_REPORT_SEMANAL_25.09" at bounding box center [194, 252] width 238 height 16
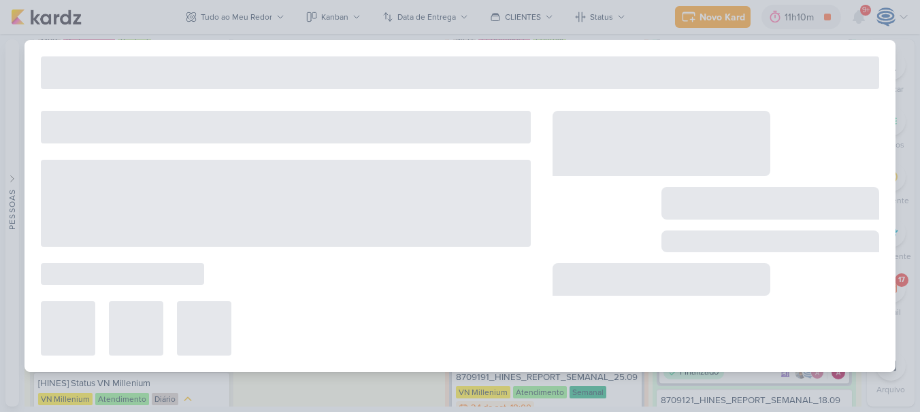
type input "Funil de Vendas_ 8709191_HINES_REPORT_SEMANAL_25.09"
type input "24 de setembro de 2025 às 18:00"
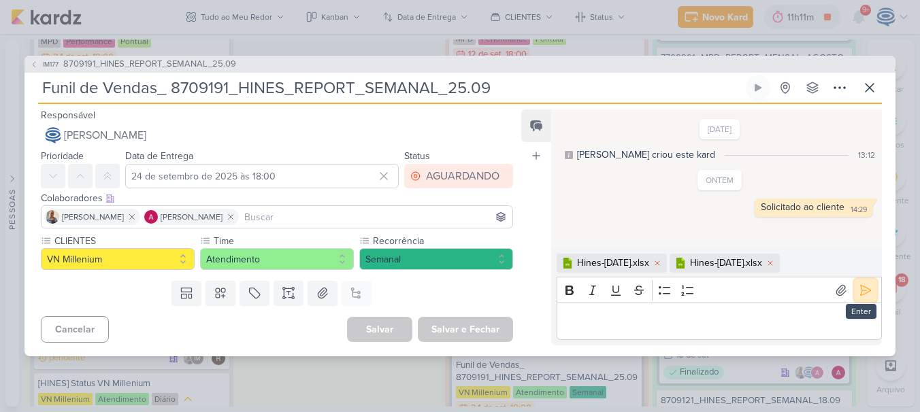
click at [860, 285] on icon at bounding box center [866, 291] width 14 height 14
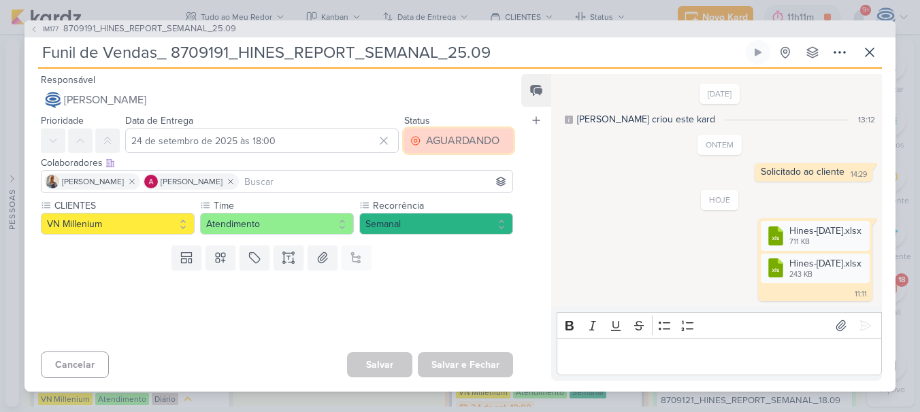
click at [455, 141] on div "AGUARDANDO" at bounding box center [463, 141] width 74 height 16
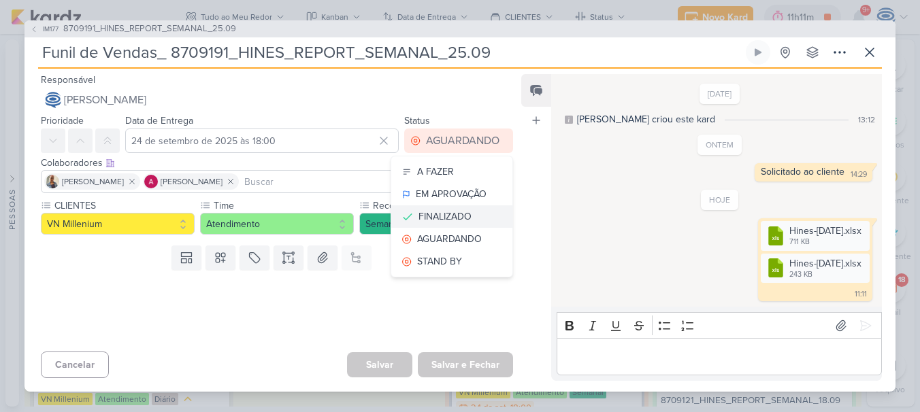
click at [443, 212] on div "FINALIZADO" at bounding box center [445, 217] width 53 height 14
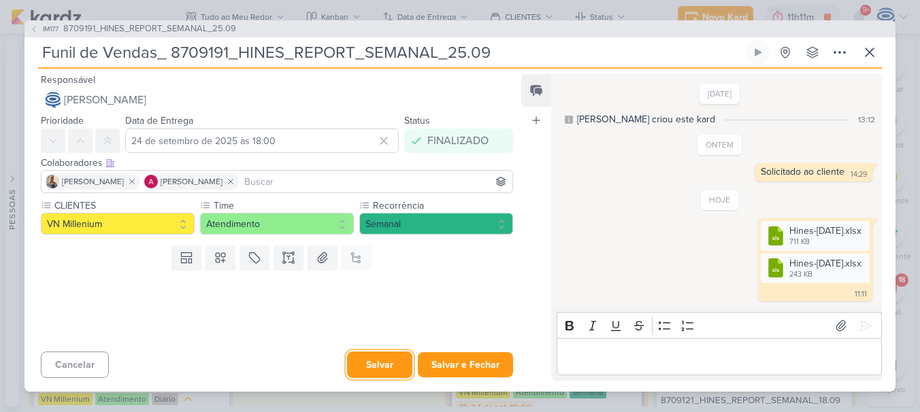
click at [382, 364] on button "Salvar" at bounding box center [379, 365] width 65 height 27
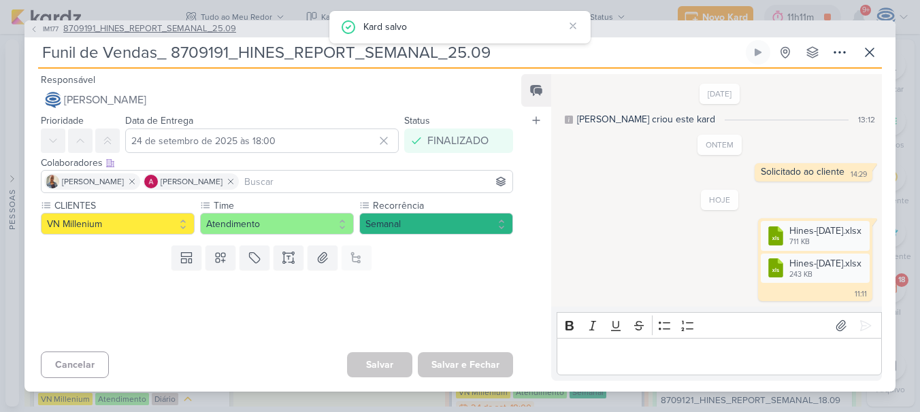
click at [142, 28] on span "8709191_HINES_REPORT_SEMANAL_25.09" at bounding box center [149, 29] width 173 height 14
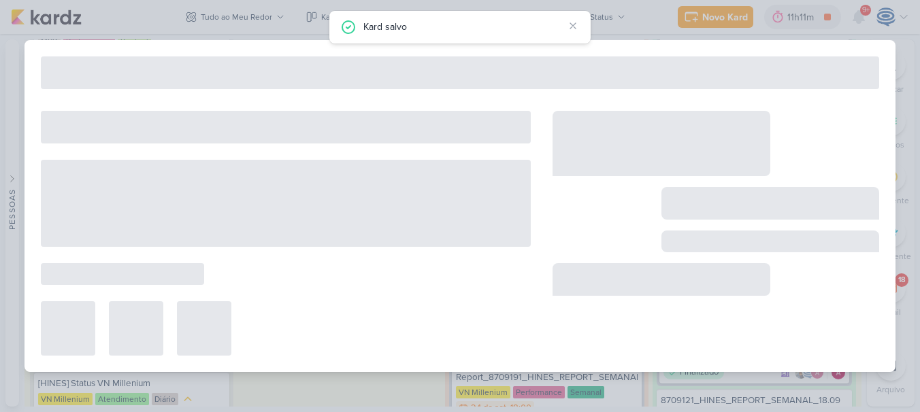
type input "8709191_HINES_REPORT_SEMANAL_25.09"
type input "[DATE] 18:00"
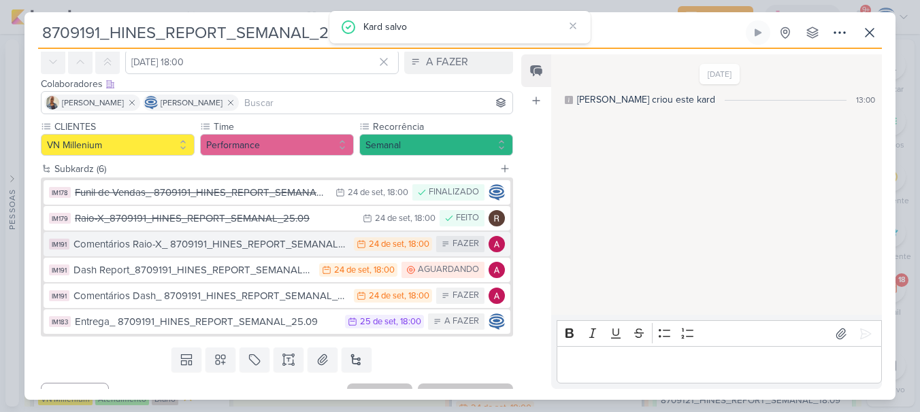
scroll to position [60, 0]
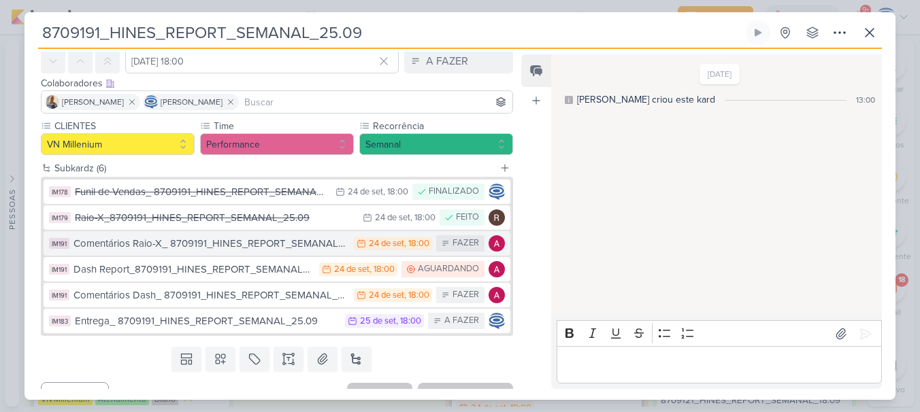
click at [159, 242] on div "Comentários Raio-X_ 8709191_HINES_REPORT_SEMANAL_25.09" at bounding box center [211, 244] width 274 height 16
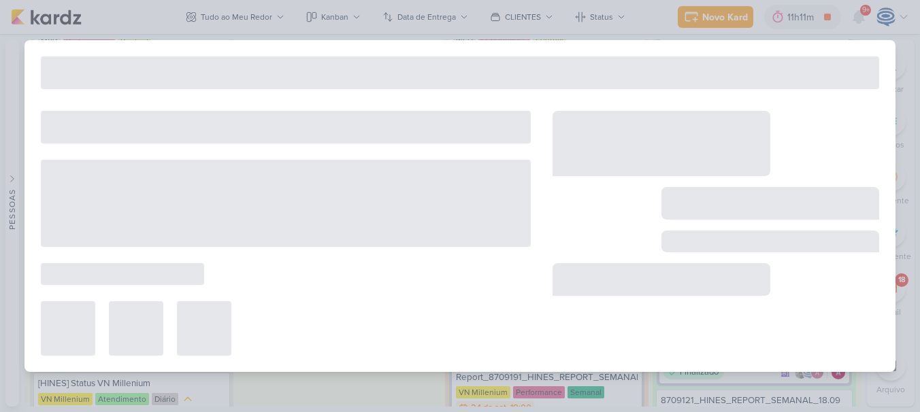
type input "Comentários Raio-X_ 8709191_HINES_REPORT_SEMANAL_25.09"
type input "24 de setembro de 2025 às 18:00"
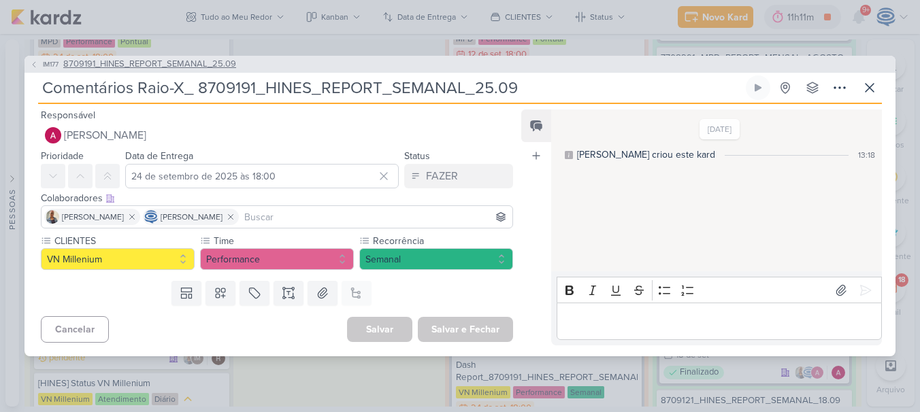
click at [84, 61] on span "8709191_HINES_REPORT_SEMANAL_25.09" at bounding box center [149, 65] width 173 height 14
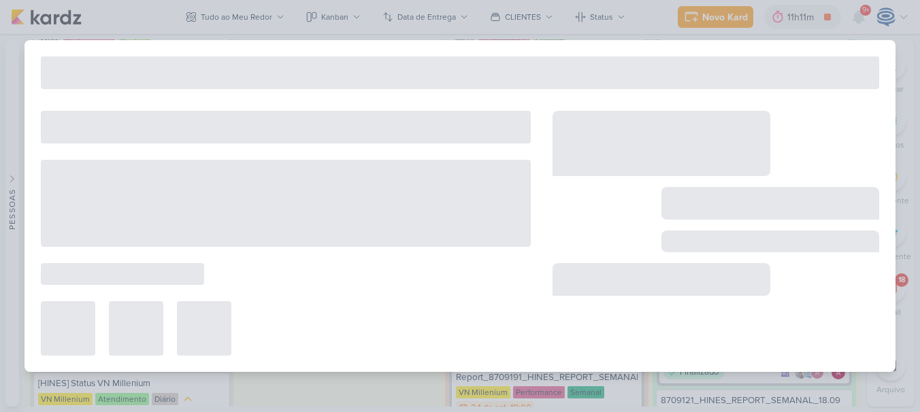
type input "8709191_HINES_REPORT_SEMANAL_25.09"
type input "[DATE] 18:00"
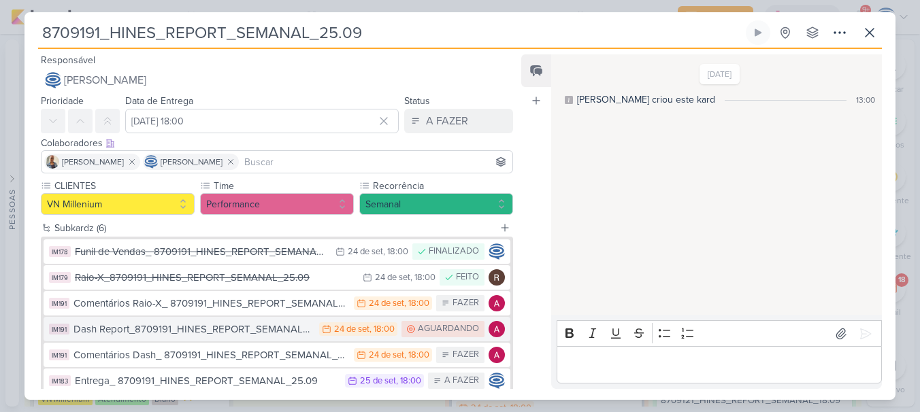
click at [133, 340] on button "IM191 Dash Report_8709191_HINES_REPORT_SEMANAL_25.09 24/9 24 de set , 18:00 AGU…" at bounding box center [277, 329] width 467 height 25
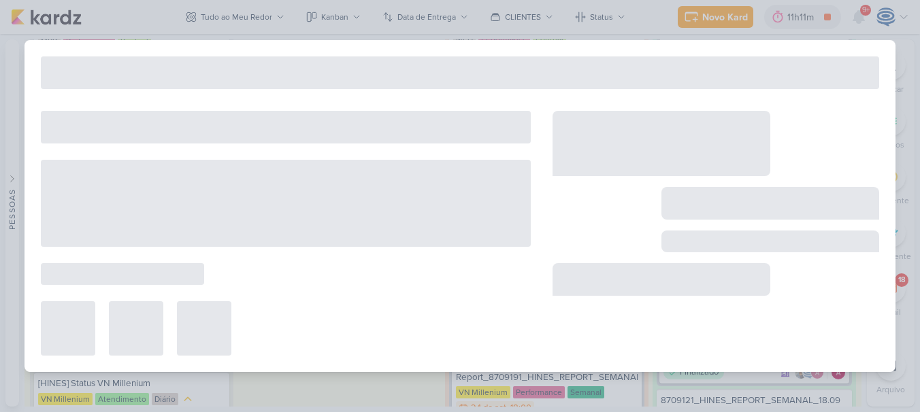
type input "Dash Report_8709191_HINES_REPORT_SEMANAL_25.09"
type input "24 de setembro de 2025 às 18:00"
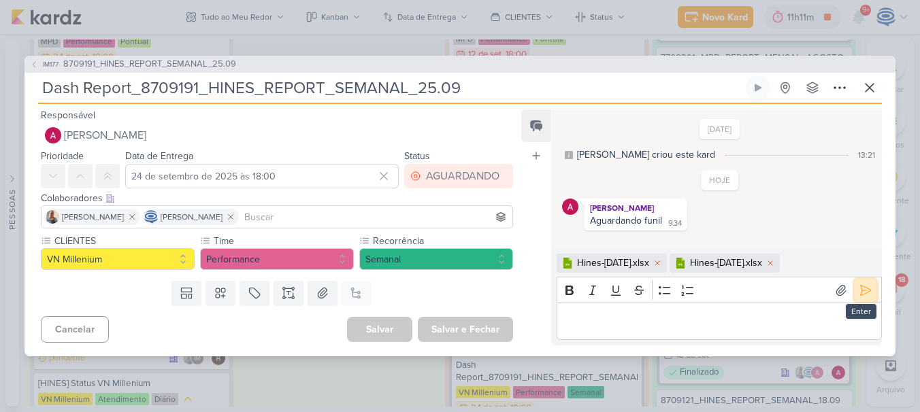
click at [861, 294] on icon at bounding box center [866, 290] width 10 height 10
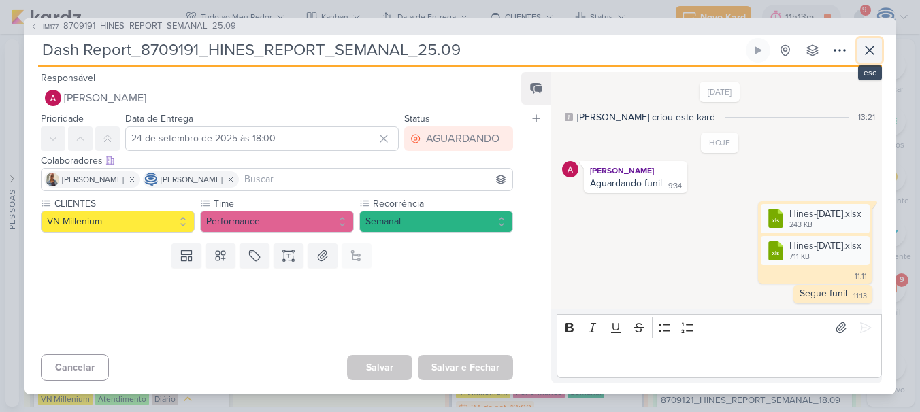
click at [869, 51] on icon at bounding box center [870, 50] width 8 height 8
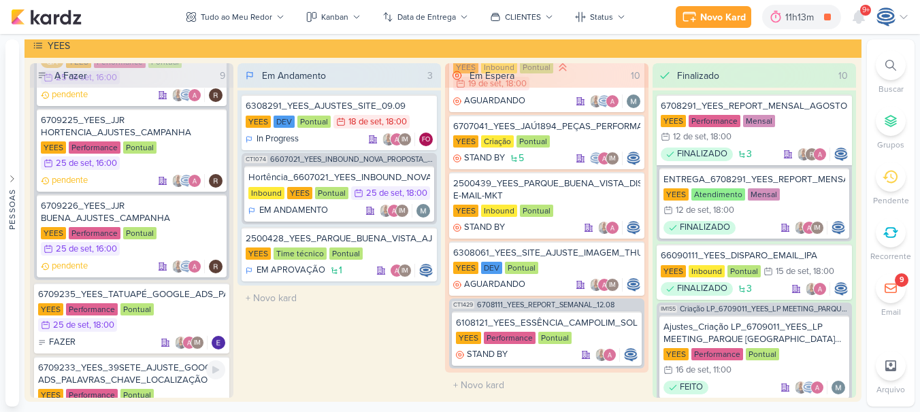
scroll to position [1005, 0]
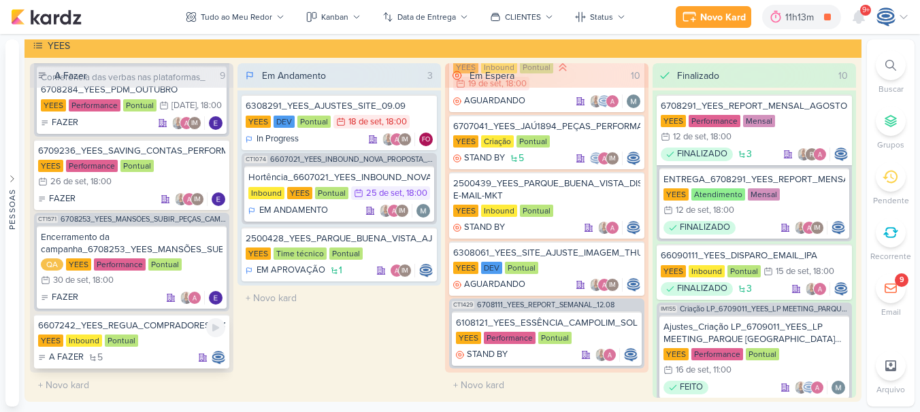
click at [161, 325] on div "6607242_YEES_REGUA_COMPRADORES_CAMPINAS_SOROCABA" at bounding box center [131, 326] width 187 height 12
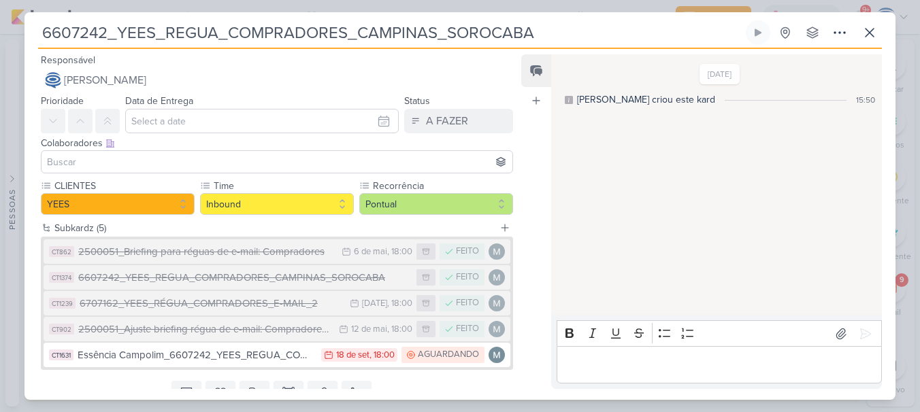
scroll to position [33, 0]
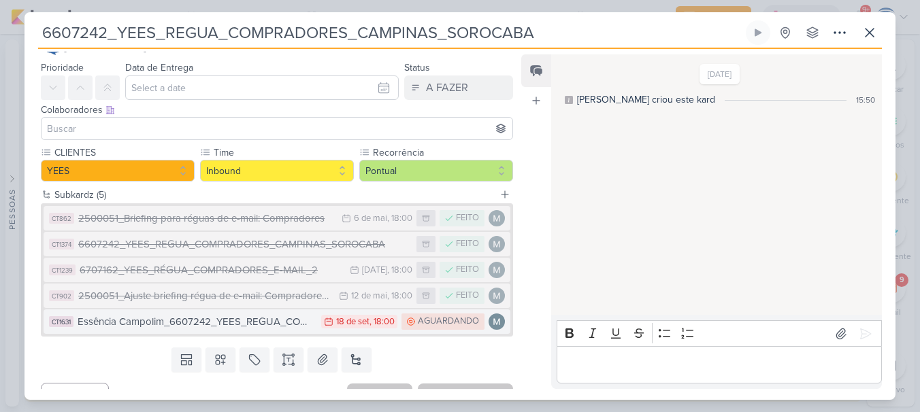
click at [291, 321] on div "Essência Campolim_6607242_YEES_REGUA_COMPRADORES_CAMPINAS_SOROCABA" at bounding box center [196, 322] width 237 height 16
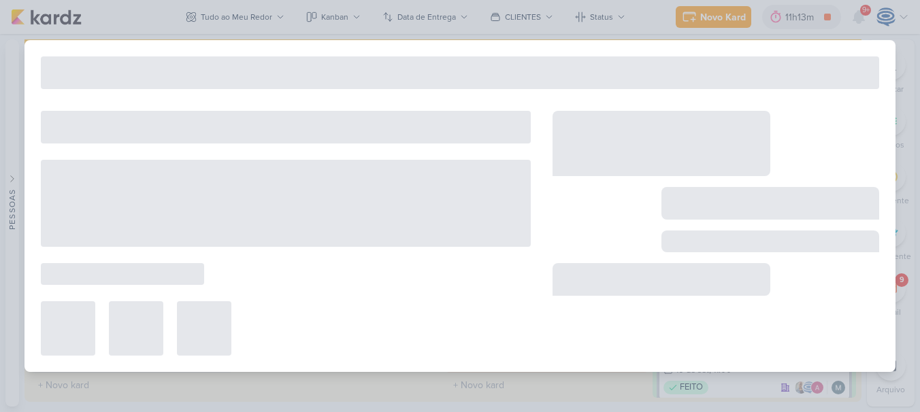
type input "Essência Campolim_6607242_YEES_REGUA_COMPRADORES_CAMPINAS_SOROCABA"
type input "18 de setembro de 2025 às 18:00"
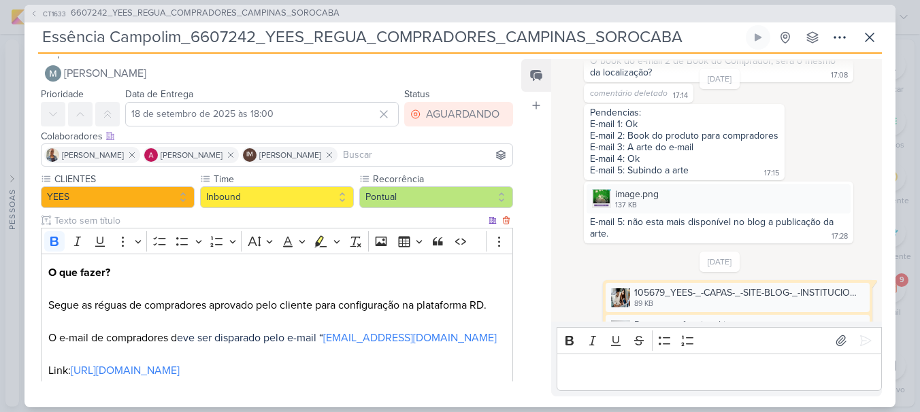
scroll to position [176, 0]
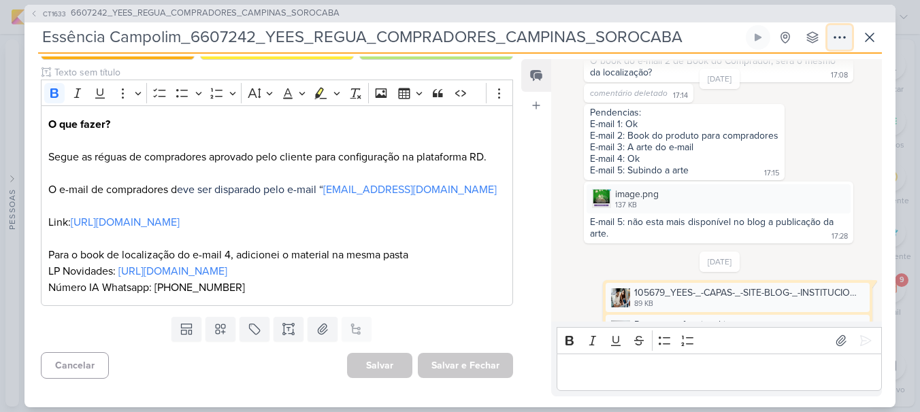
click at [831, 32] on button at bounding box center [840, 37] width 25 height 25
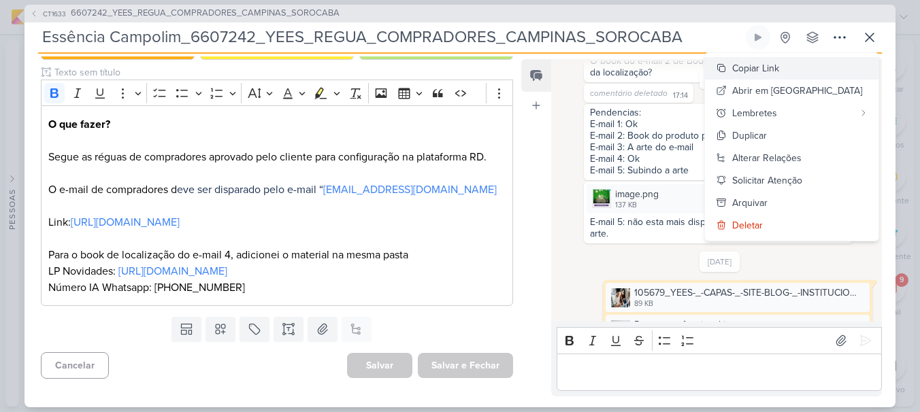
click at [779, 71] on div "Copiar Link" at bounding box center [755, 68] width 47 height 14
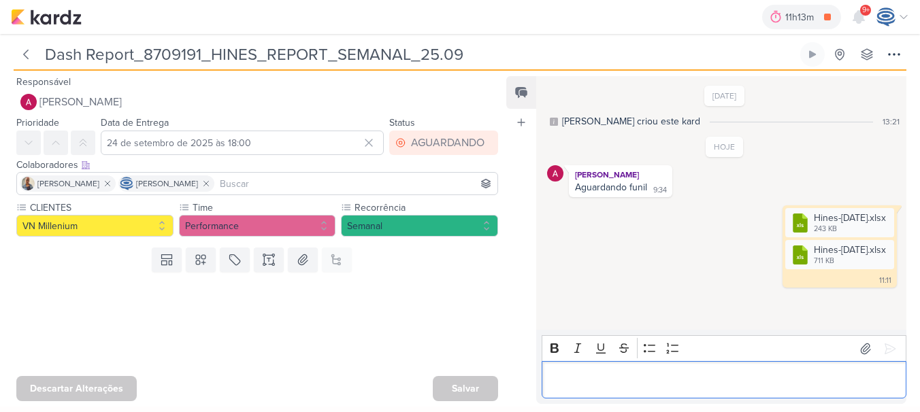
click at [642, 377] on p "Editor editing area: main" at bounding box center [724, 380] width 350 height 16
click at [29, 48] on icon at bounding box center [26, 55] width 14 height 14
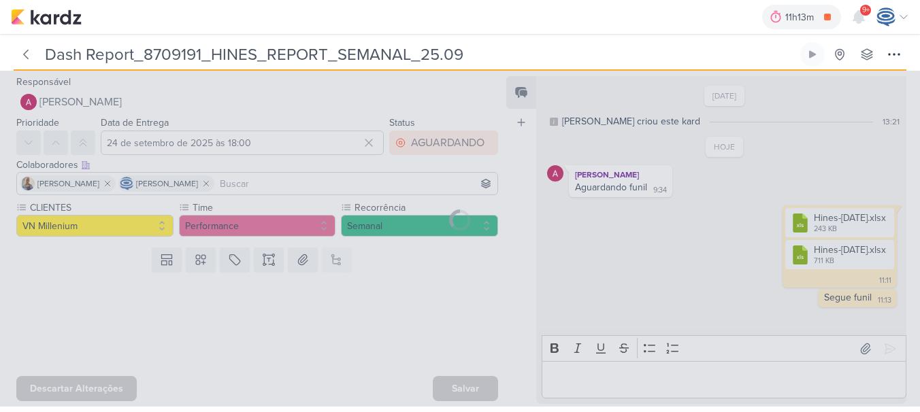
type input "8709191_HINES_REPORT_SEMANAL_25.09"
type input "[DATE] 18:00"
